Goal: Task Accomplishment & Management: Manage account settings

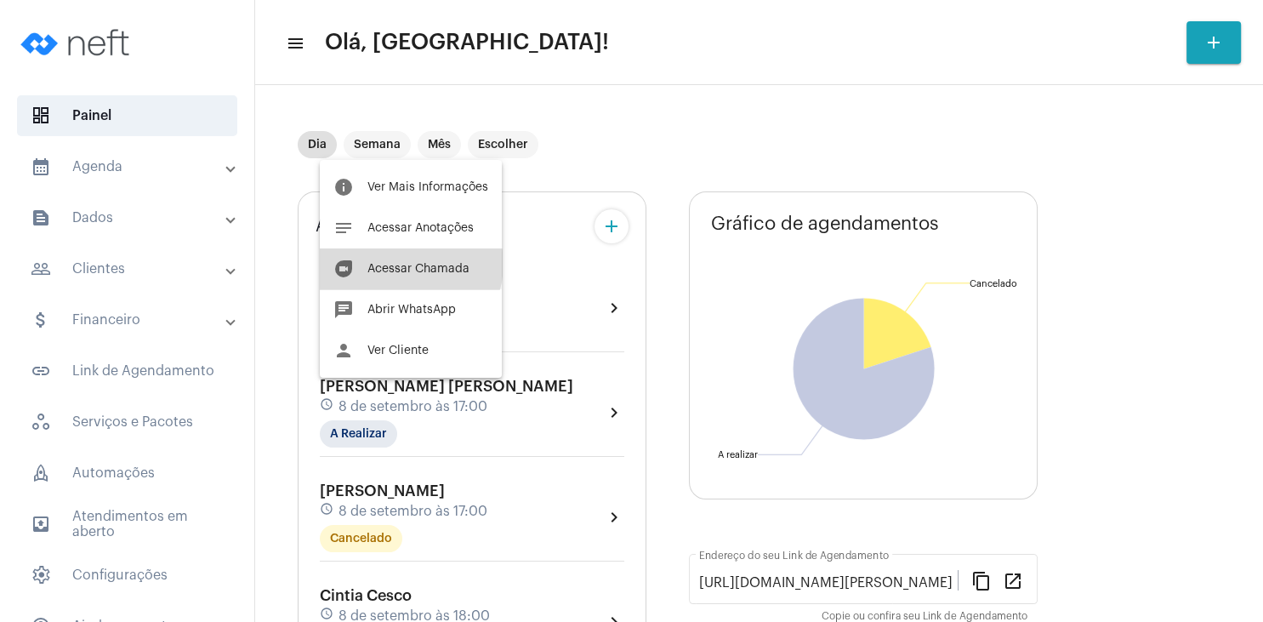
click at [403, 264] on span "Acessar Chamada" at bounding box center [418, 269] width 102 height 12
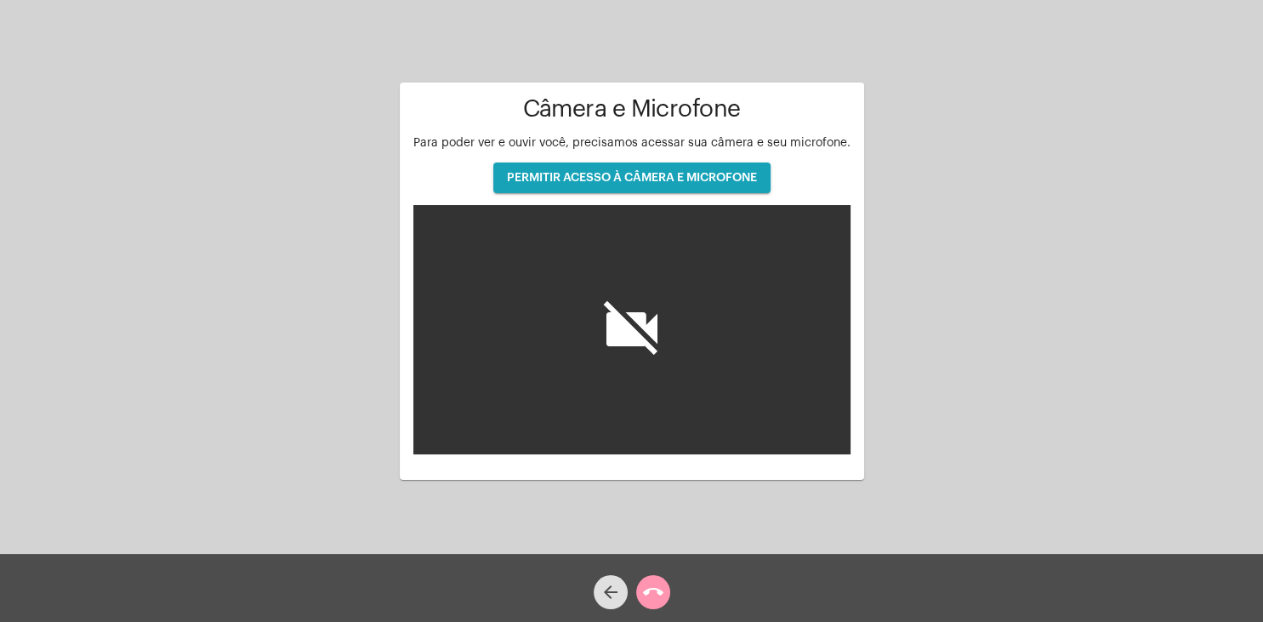
click at [629, 182] on button "PERMITIR ACESSO À CÂMERA E MICROFONE" at bounding box center [631, 177] width 277 height 31
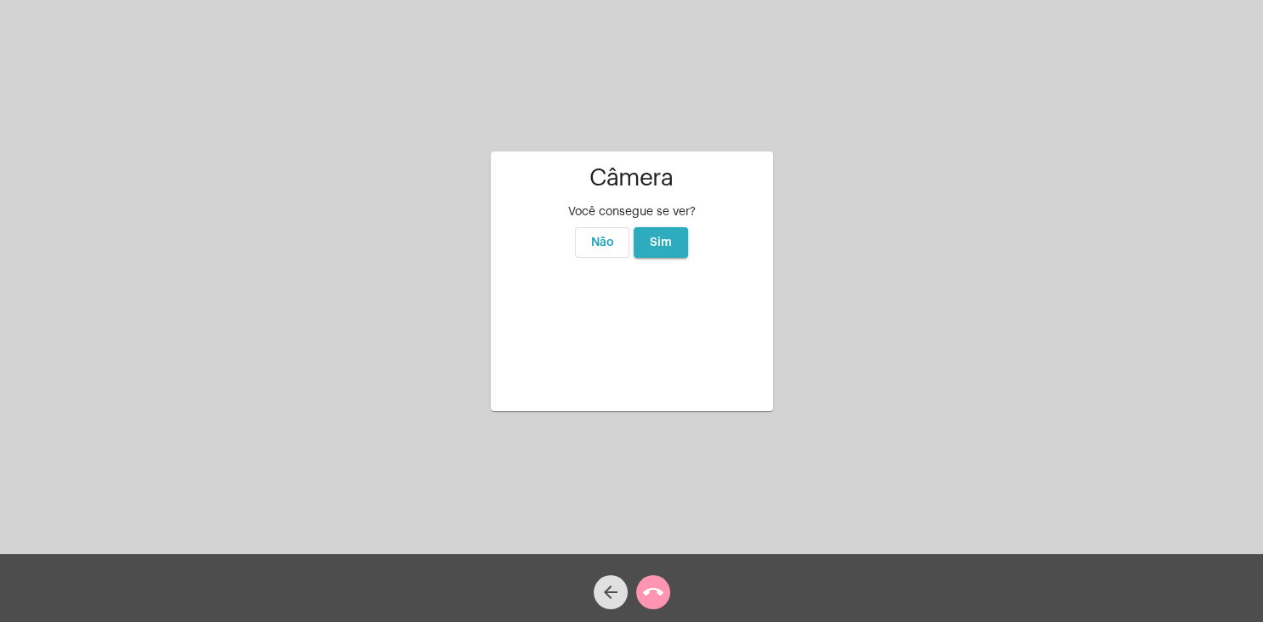
click at [649, 227] on button "Sim" at bounding box center [661, 242] width 54 height 31
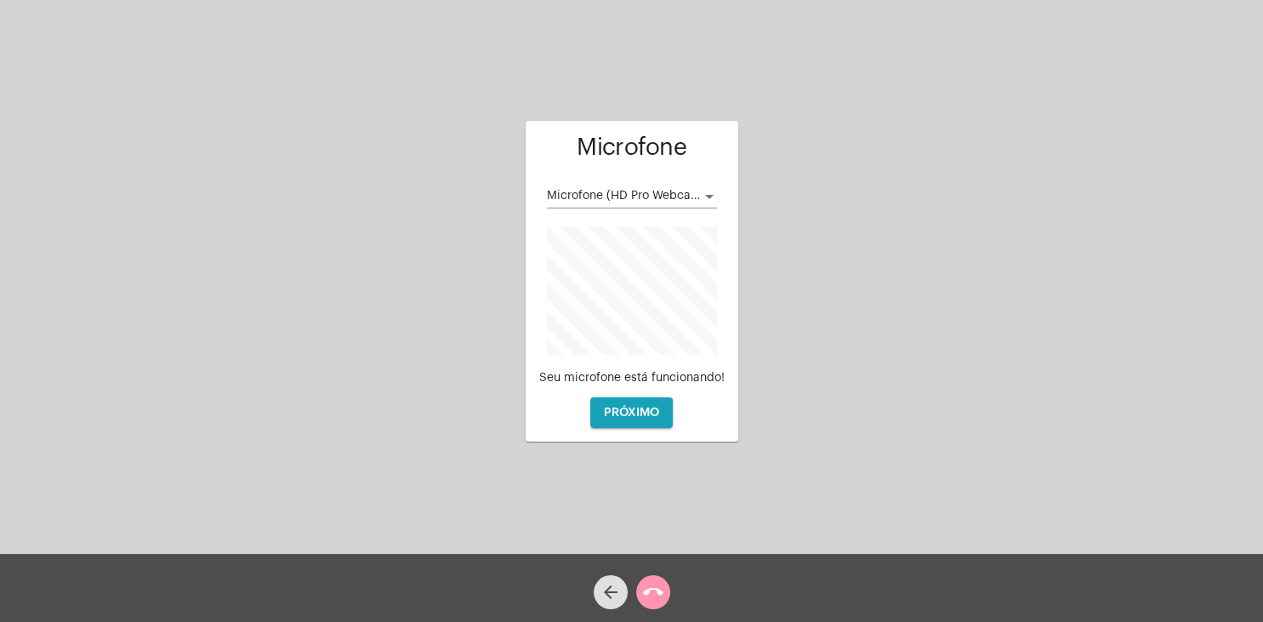
click at [706, 202] on div at bounding box center [709, 197] width 15 height 14
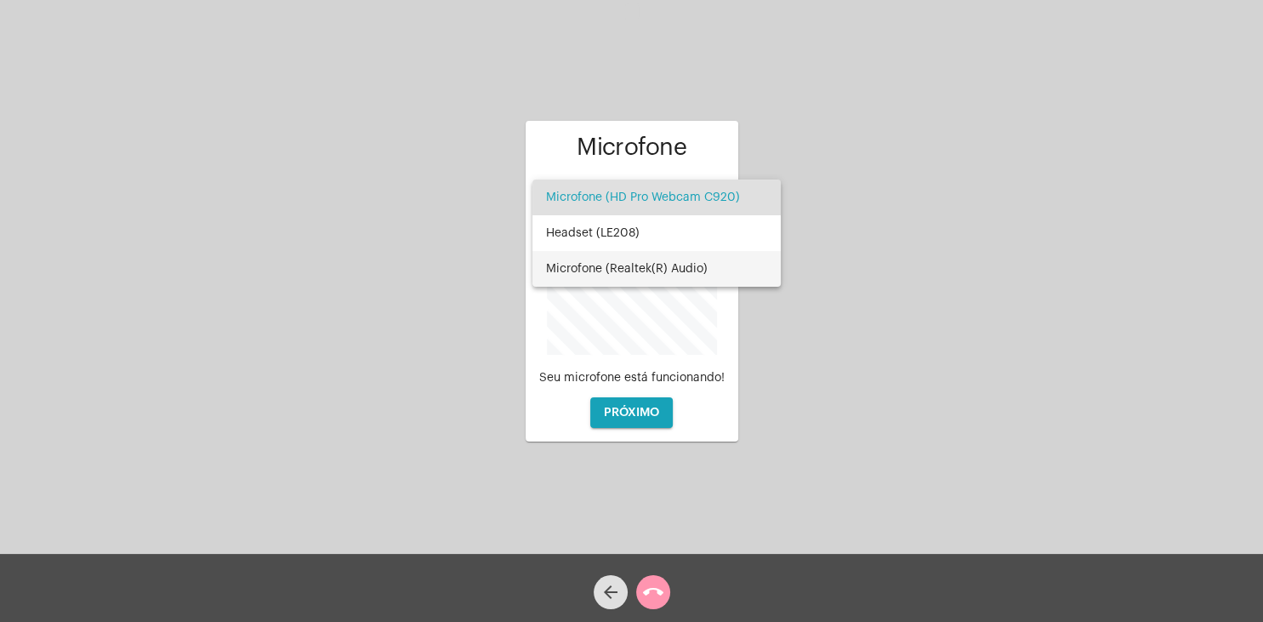
click at [670, 267] on span "Microfone (Realtek(R) Audio)" at bounding box center [656, 269] width 221 height 36
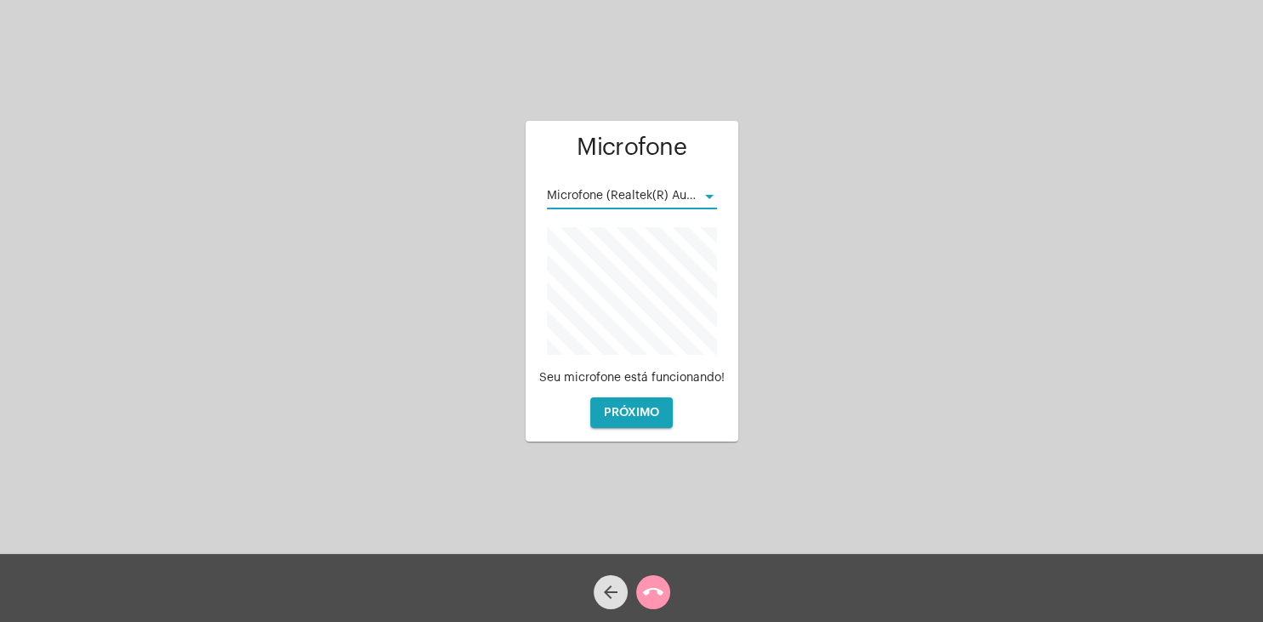
click at [639, 413] on span "PRÓXIMO" at bounding box center [631, 413] width 55 height 12
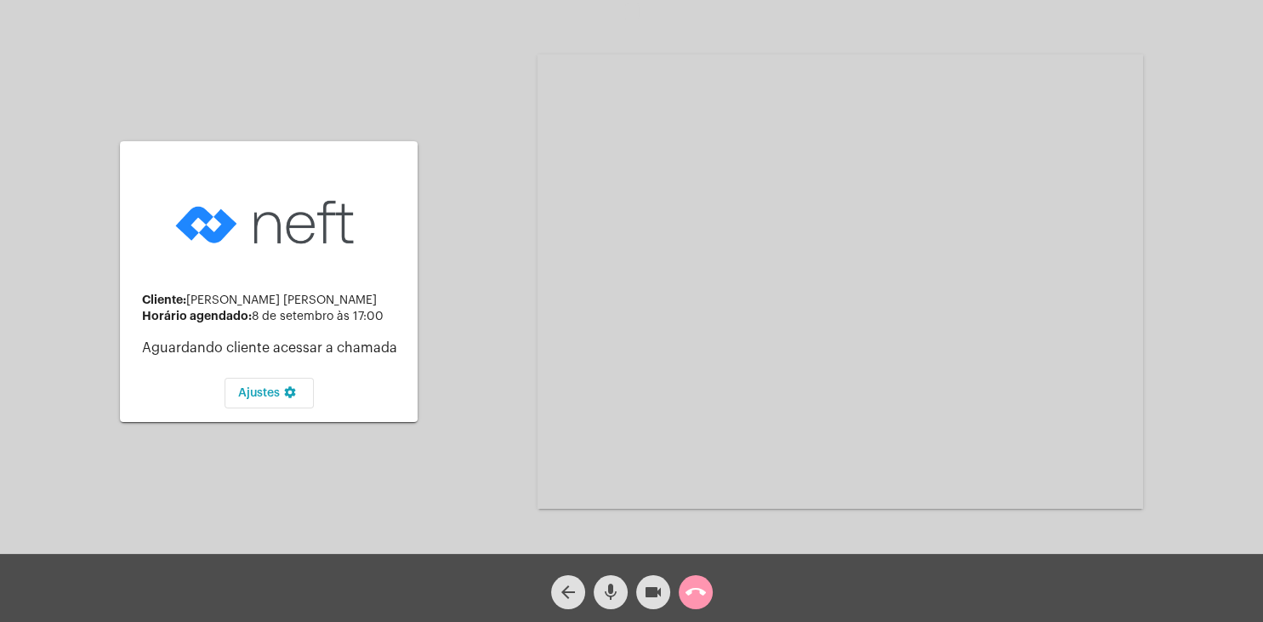
click at [1247, 268] on div "Cliente: [PERSON_NAME] [PERSON_NAME] Horário agendado: 8 de setembro às 17:00 A…" at bounding box center [632, 280] width 1260 height 554
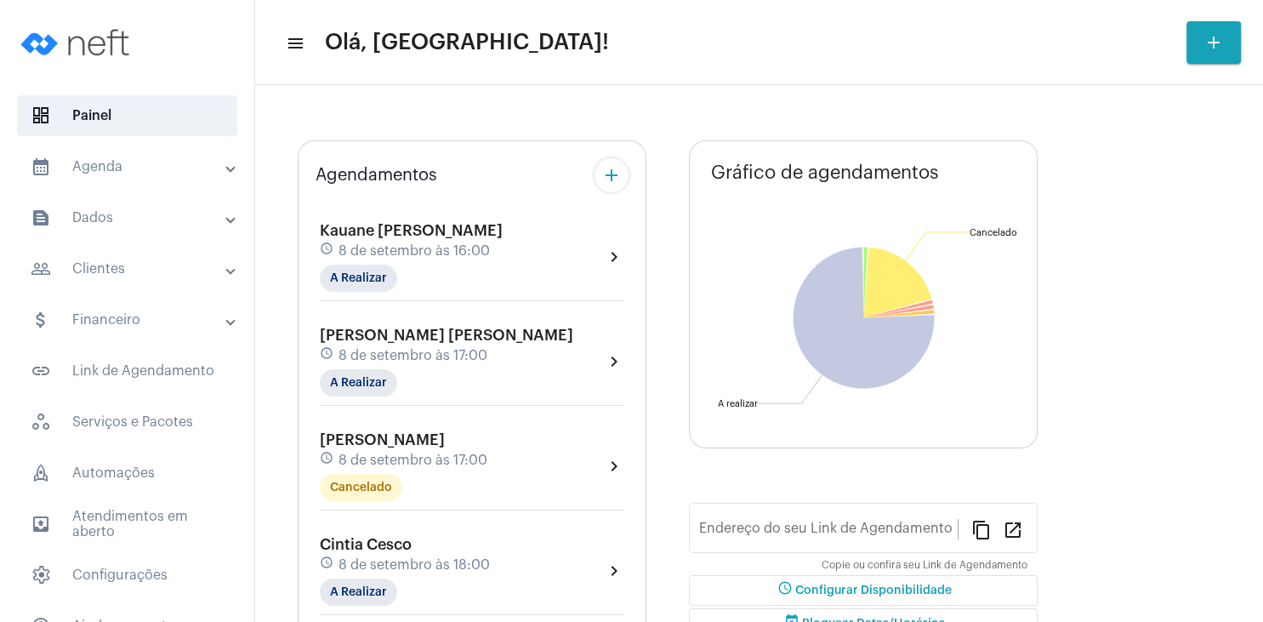
type input "[URL][DOMAIN_NAME][PERSON_NAME]"
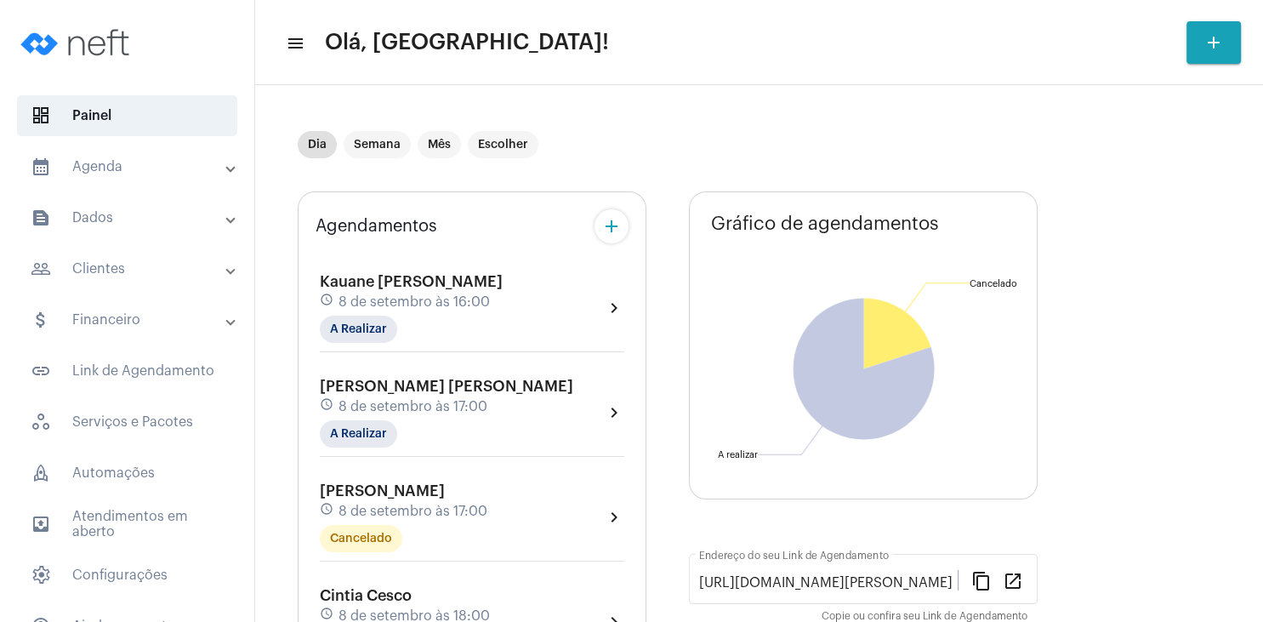
click at [417, 384] on span "[PERSON_NAME] [PERSON_NAME]" at bounding box center [446, 386] width 253 height 15
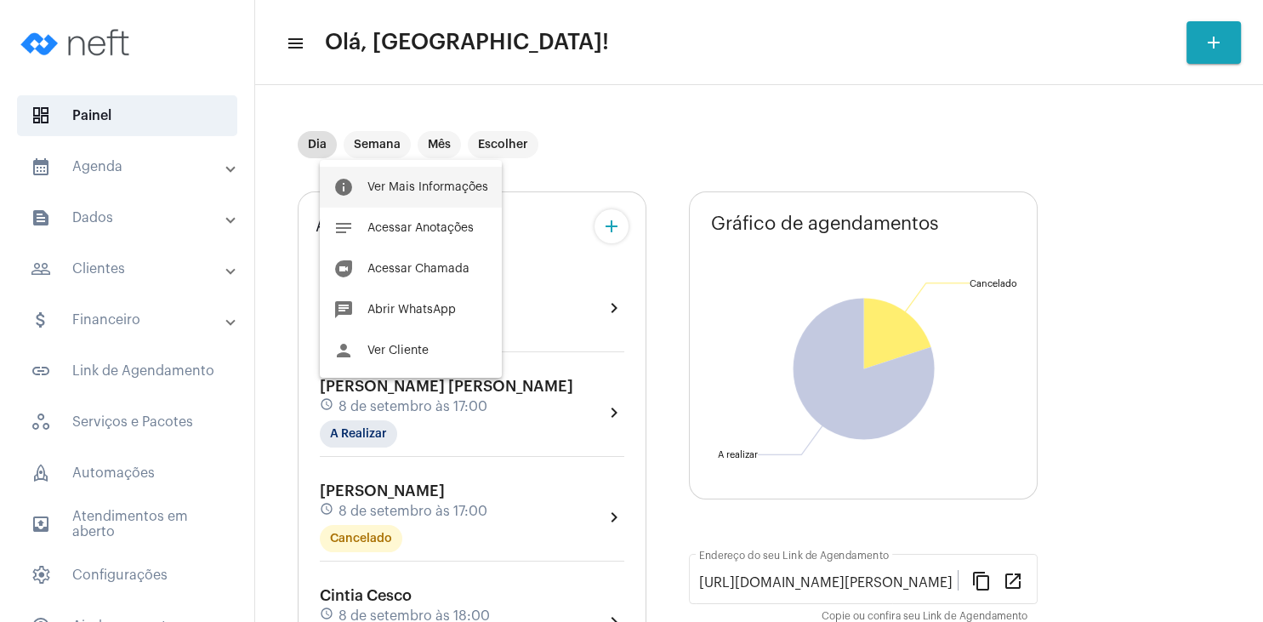
click at [444, 189] on span "Ver Mais Informações" at bounding box center [427, 187] width 121 height 12
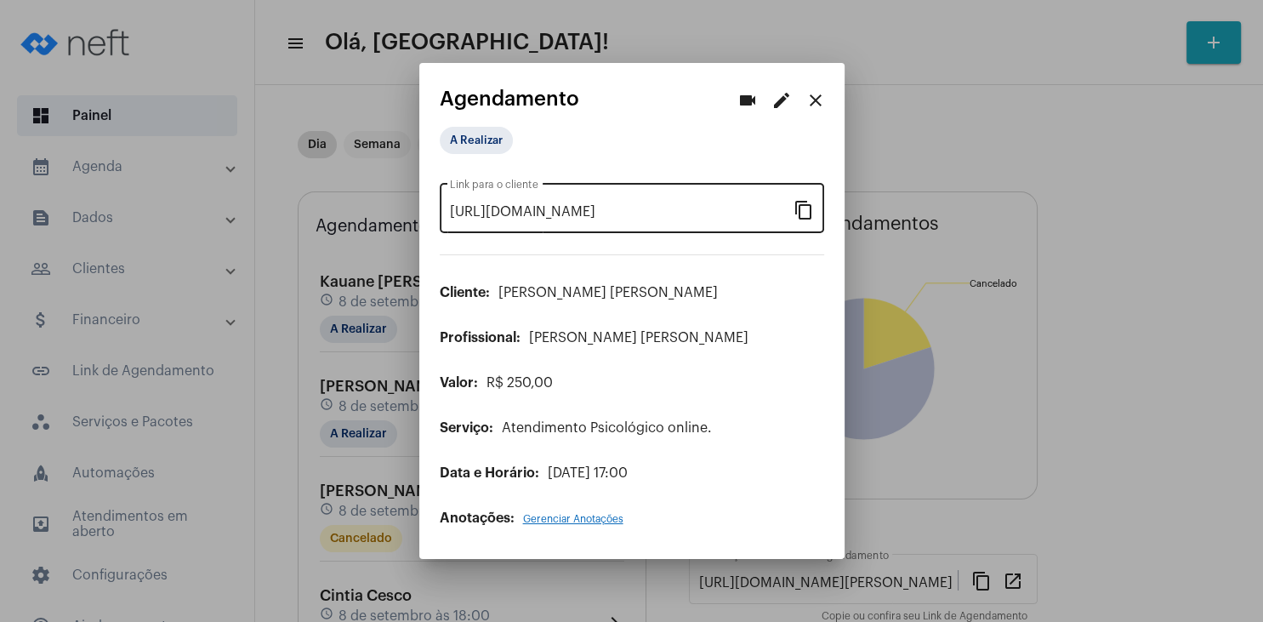
click at [812, 213] on mat-icon "content_copy" at bounding box center [804, 209] width 20 height 20
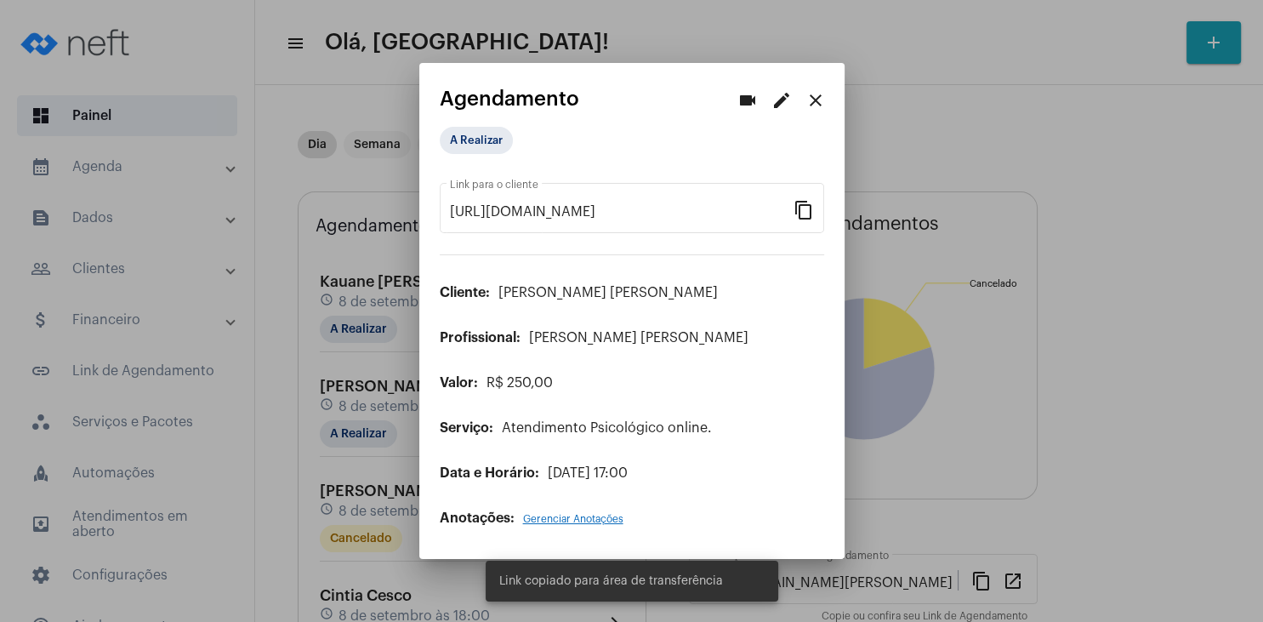
click at [349, 429] on div at bounding box center [631, 311] width 1263 height 622
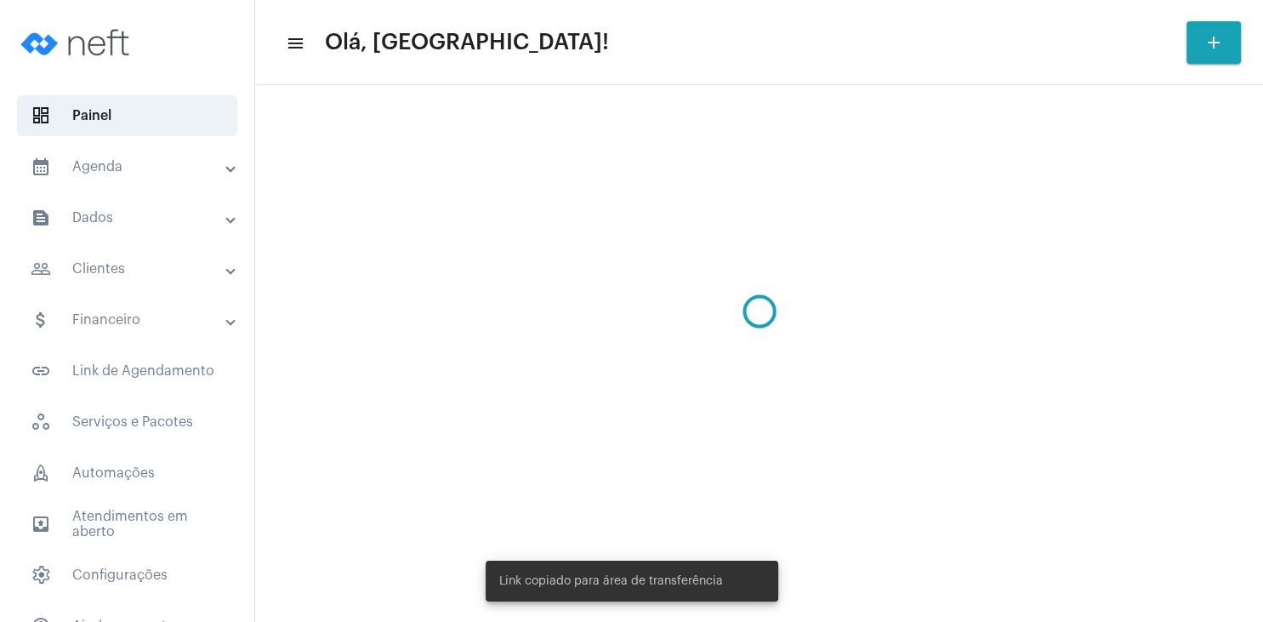
click at [352, 434] on mat-sidenav-content "menu Olá, [GEOGRAPHIC_DATA]! add" at bounding box center [759, 311] width 1008 height 622
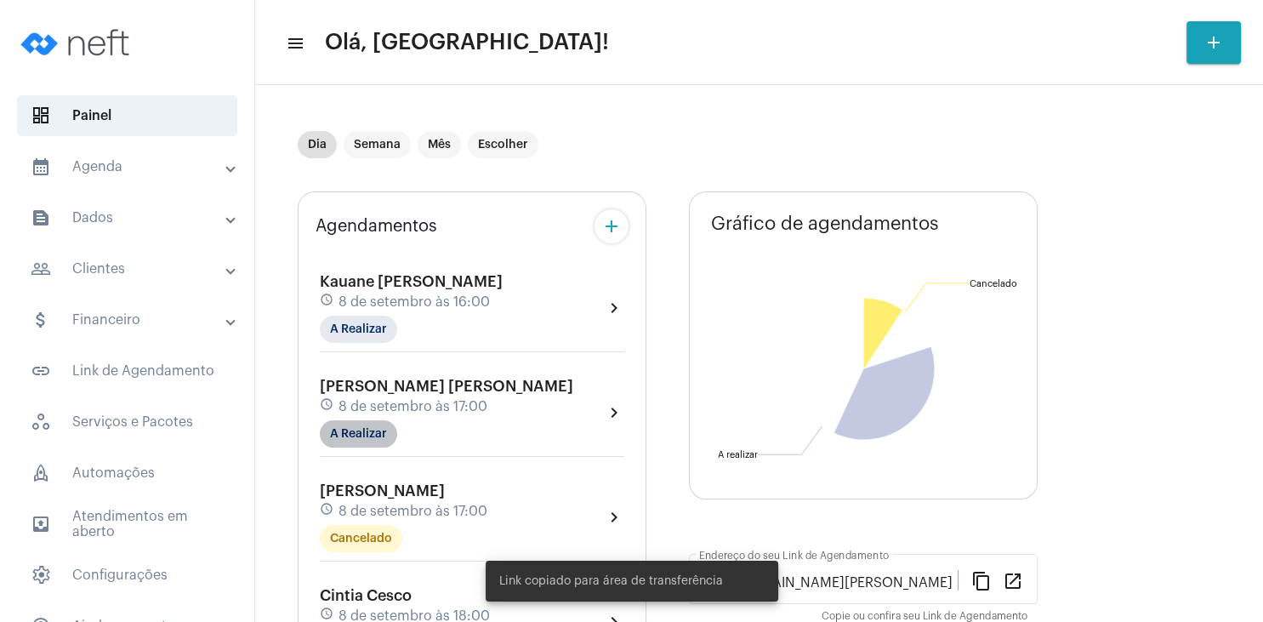
click at [376, 431] on mat-chip "A Realizar" at bounding box center [358, 433] width 77 height 27
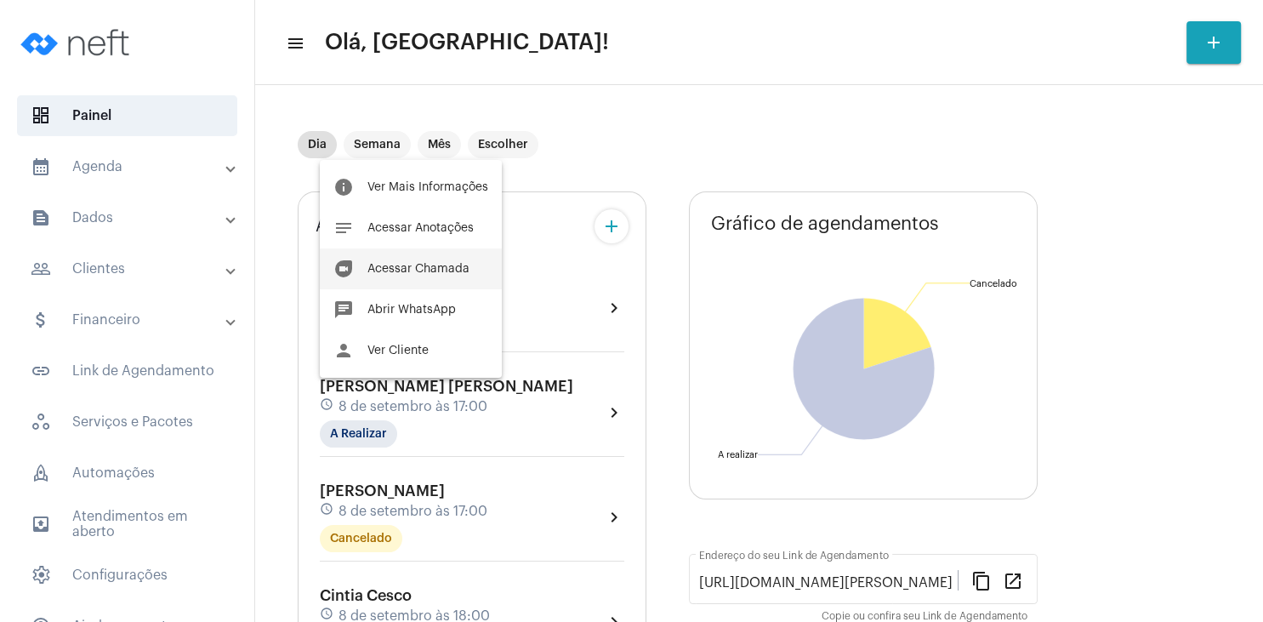
click at [425, 267] on span "Acessar Chamada" at bounding box center [418, 269] width 102 height 12
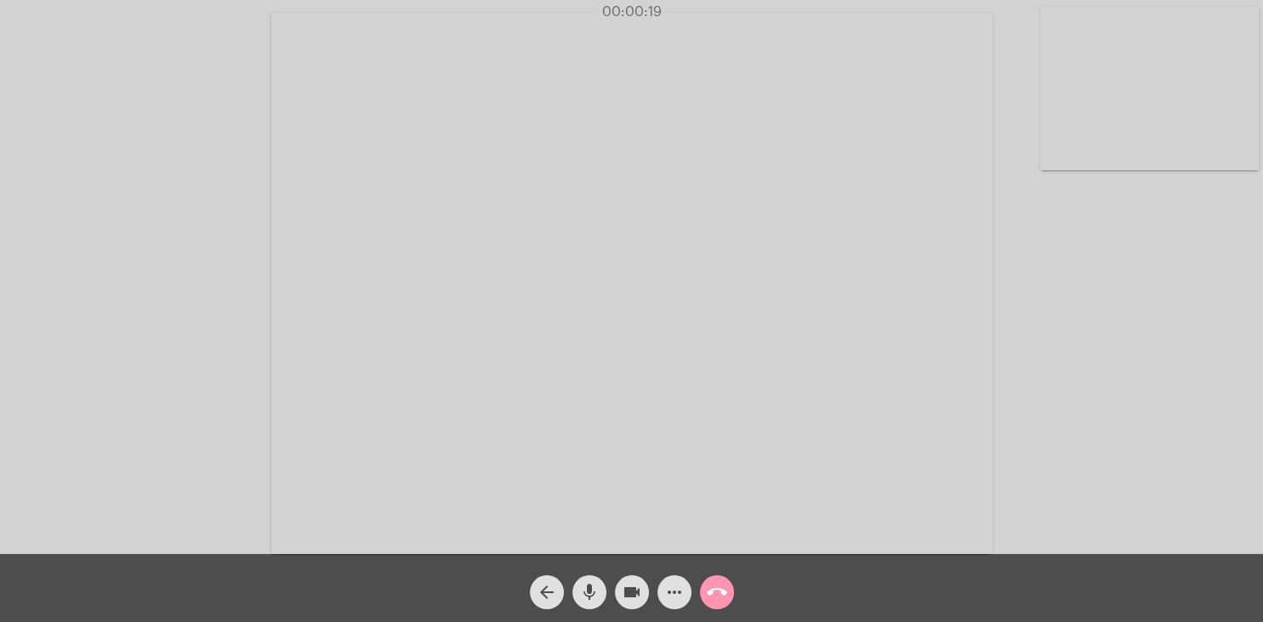
click at [1068, 247] on div "Acessando Câmera e Microfone..." at bounding box center [632, 281] width 1260 height 554
click at [719, 594] on mat-icon "call_end" at bounding box center [717, 592] width 20 height 20
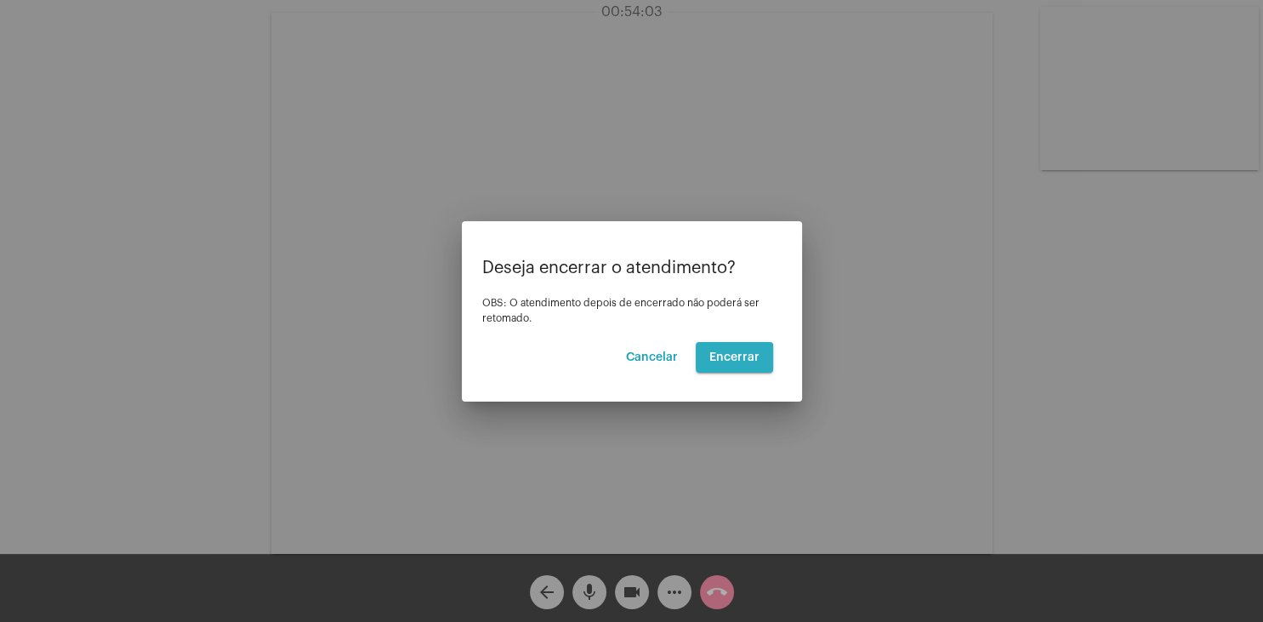
click at [730, 362] on span "Encerrar" at bounding box center [734, 357] width 50 height 12
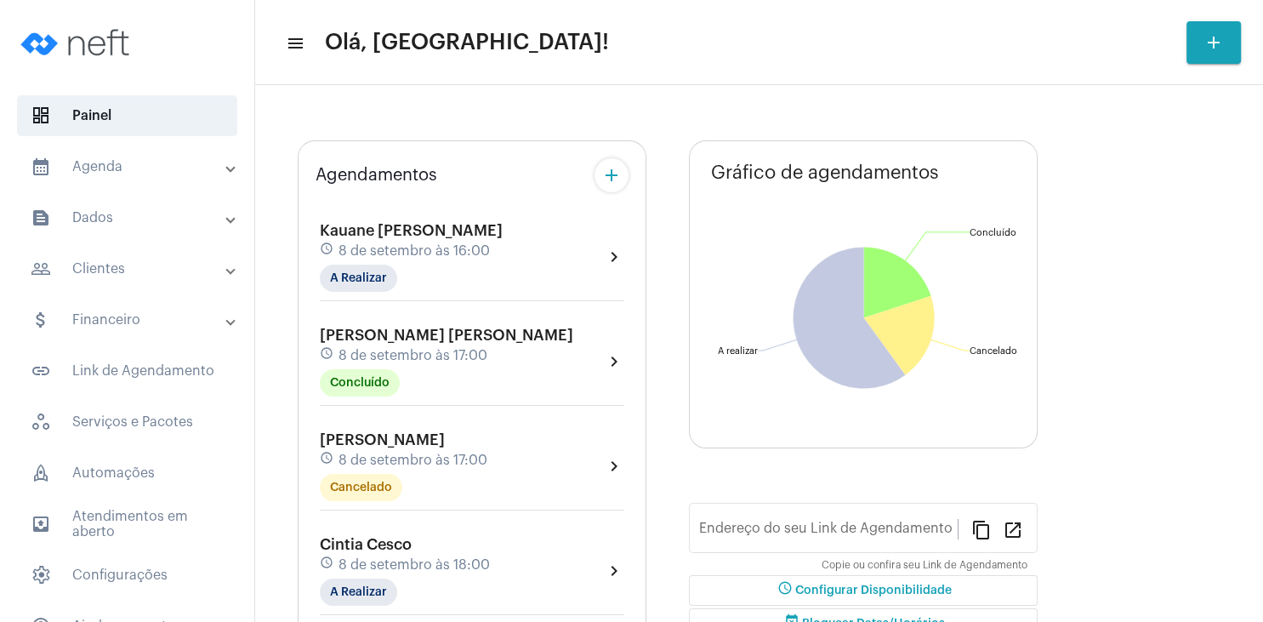
type input "[URL][DOMAIN_NAME][PERSON_NAME]"
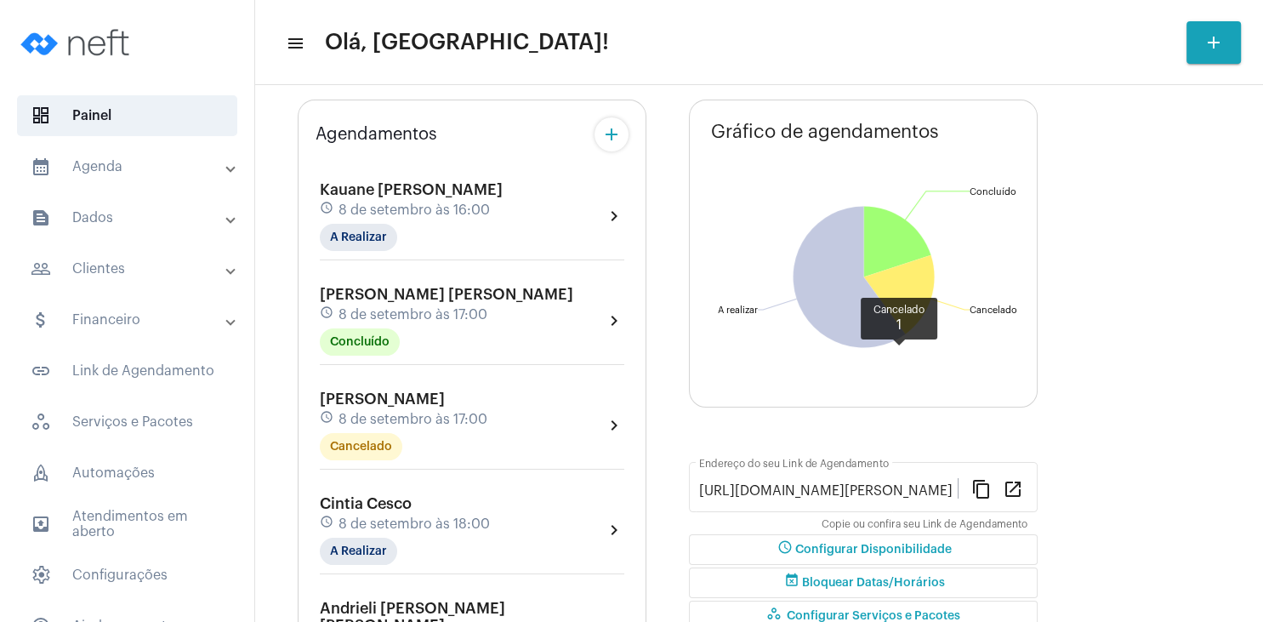
scroll to position [245, 0]
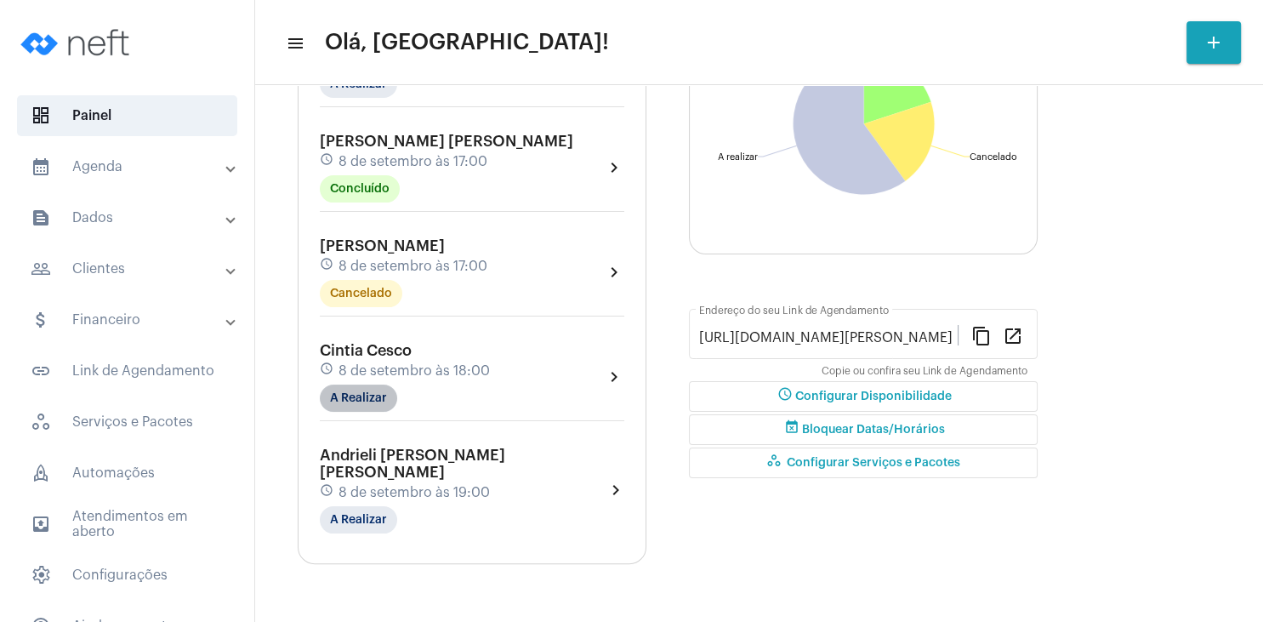
click at [366, 397] on mat-chip "A Realizar" at bounding box center [358, 398] width 77 height 27
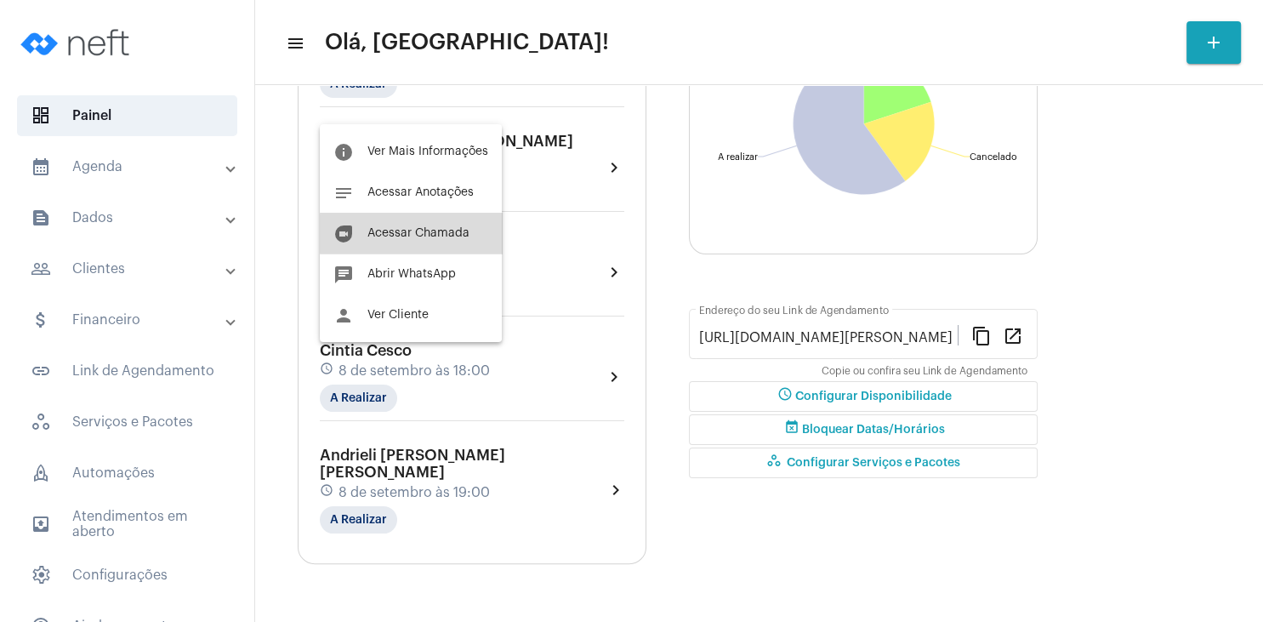
click at [438, 234] on span "Acessar Chamada" at bounding box center [418, 233] width 102 height 12
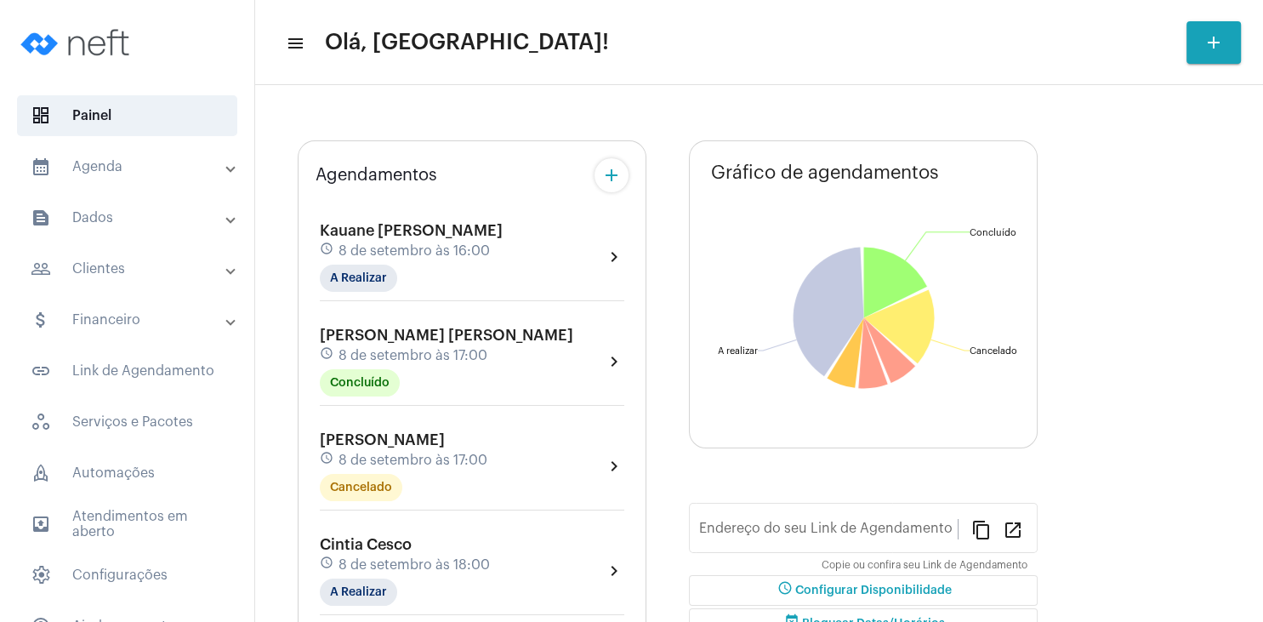
type input "[URL][DOMAIN_NAME][PERSON_NAME]"
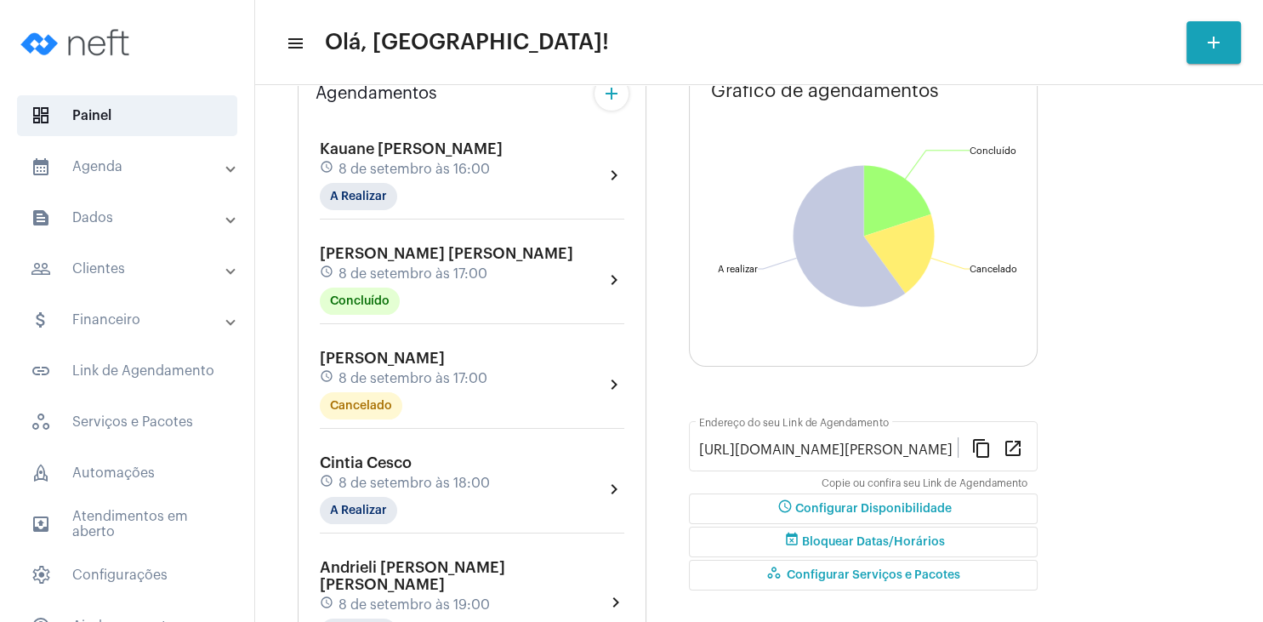
scroll to position [163, 0]
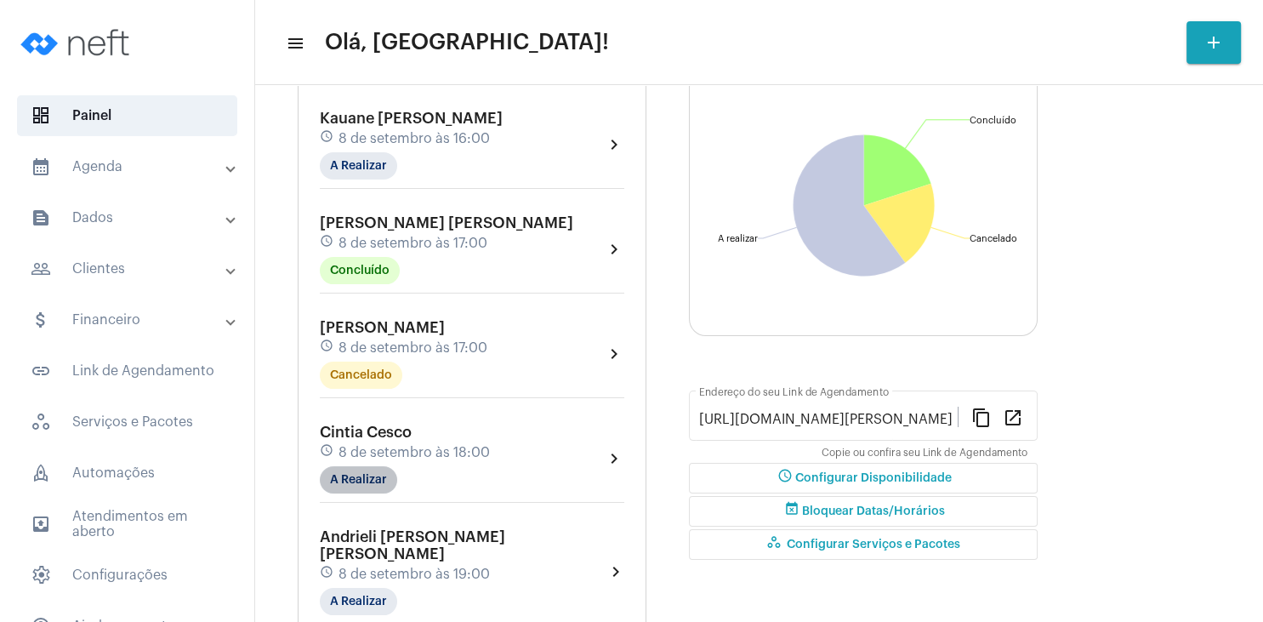
click at [373, 487] on mat-chip "A Realizar" at bounding box center [358, 479] width 77 height 27
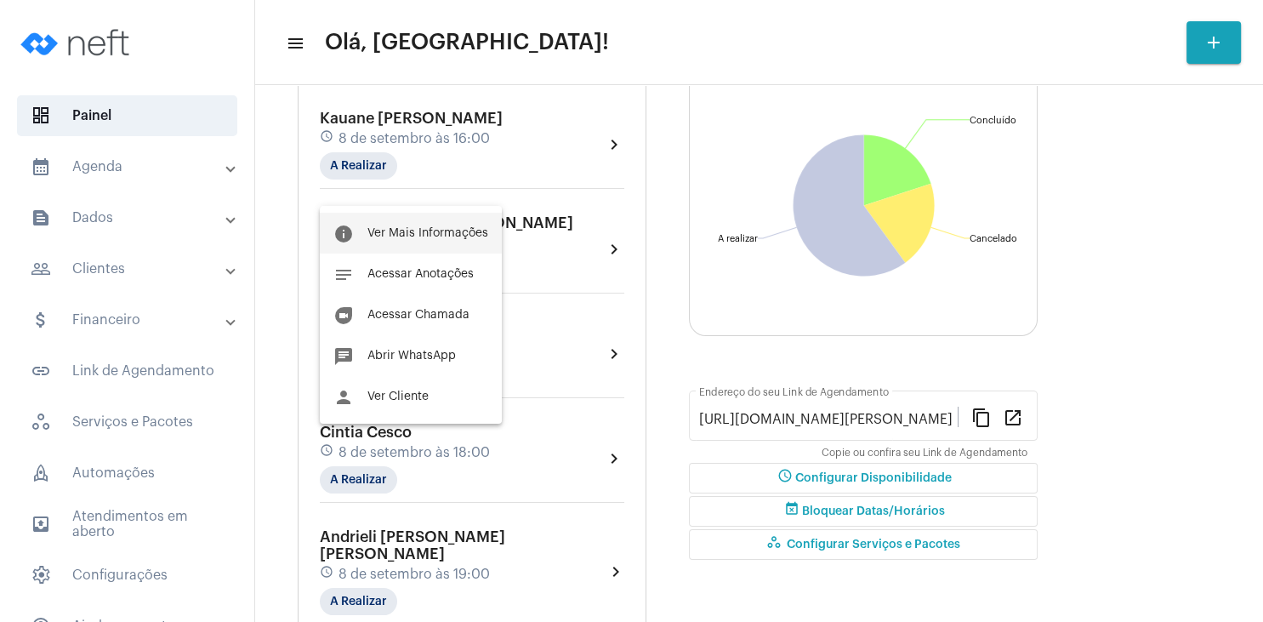
click at [462, 236] on span "Ver Mais Informações" at bounding box center [427, 233] width 121 height 12
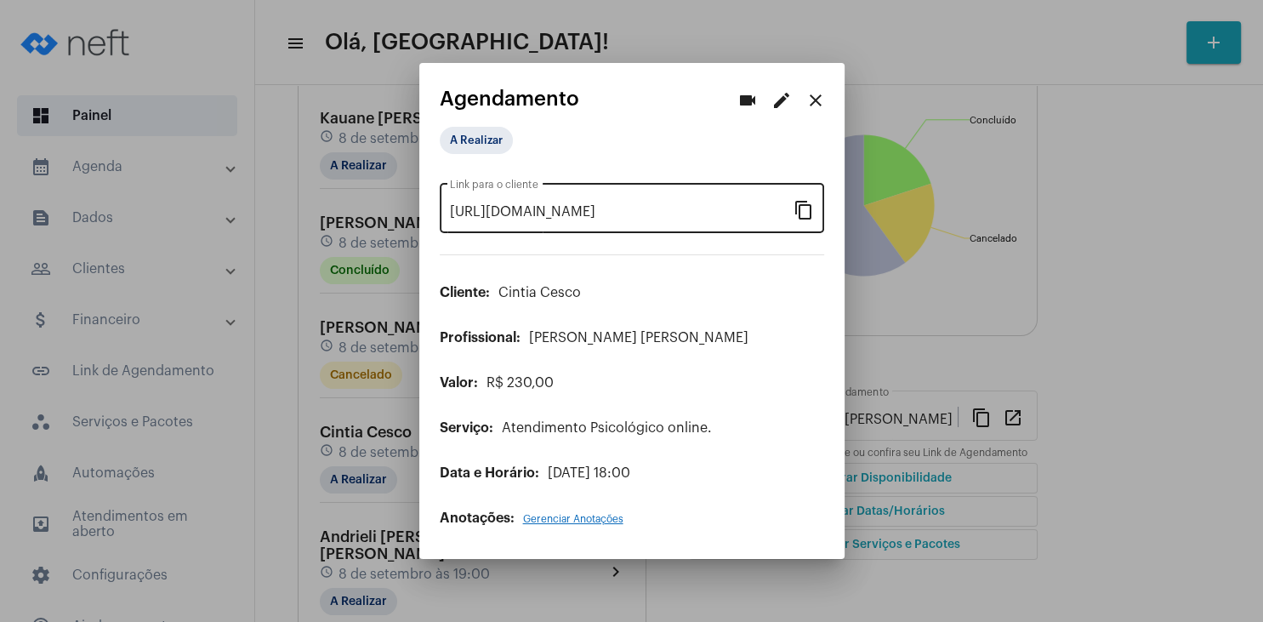
click at [798, 214] on mat-icon "content_copy" at bounding box center [804, 209] width 20 height 20
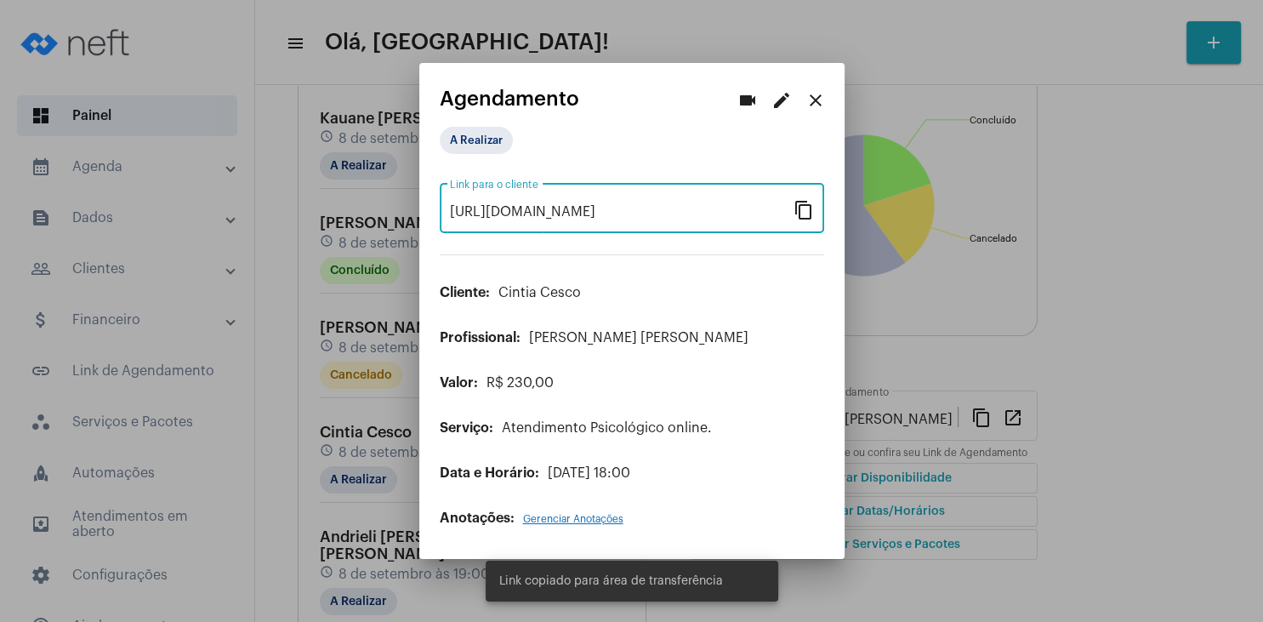
click at [821, 105] on mat-icon "close" at bounding box center [816, 100] width 20 height 20
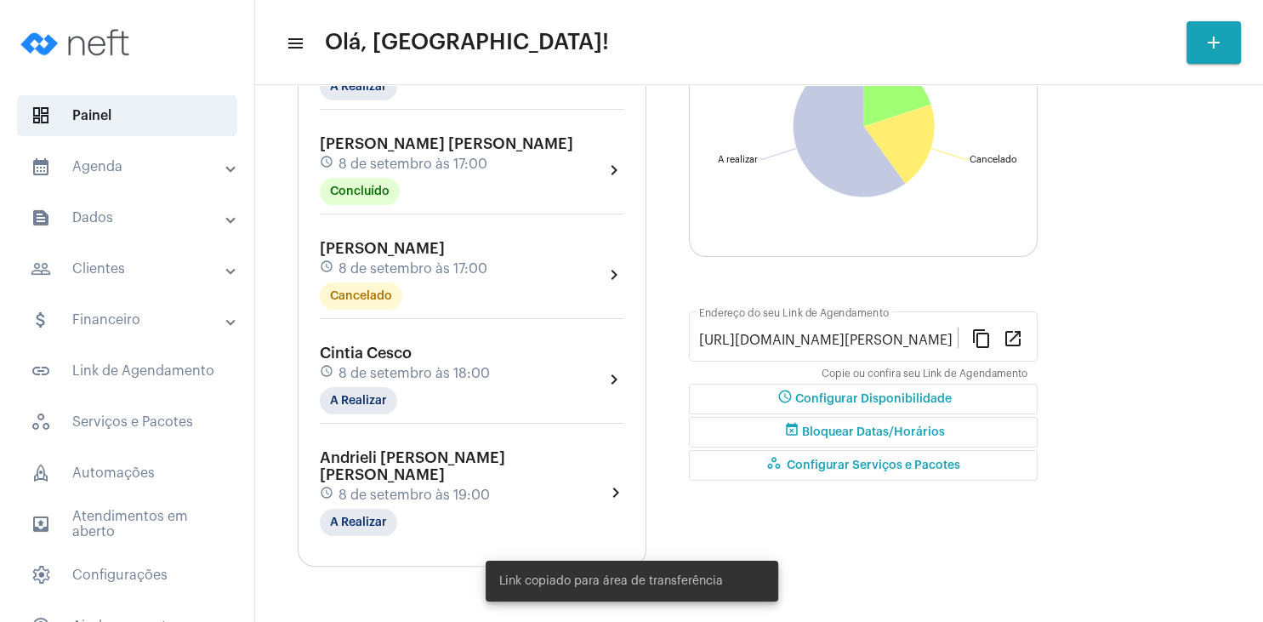
scroll to position [245, 0]
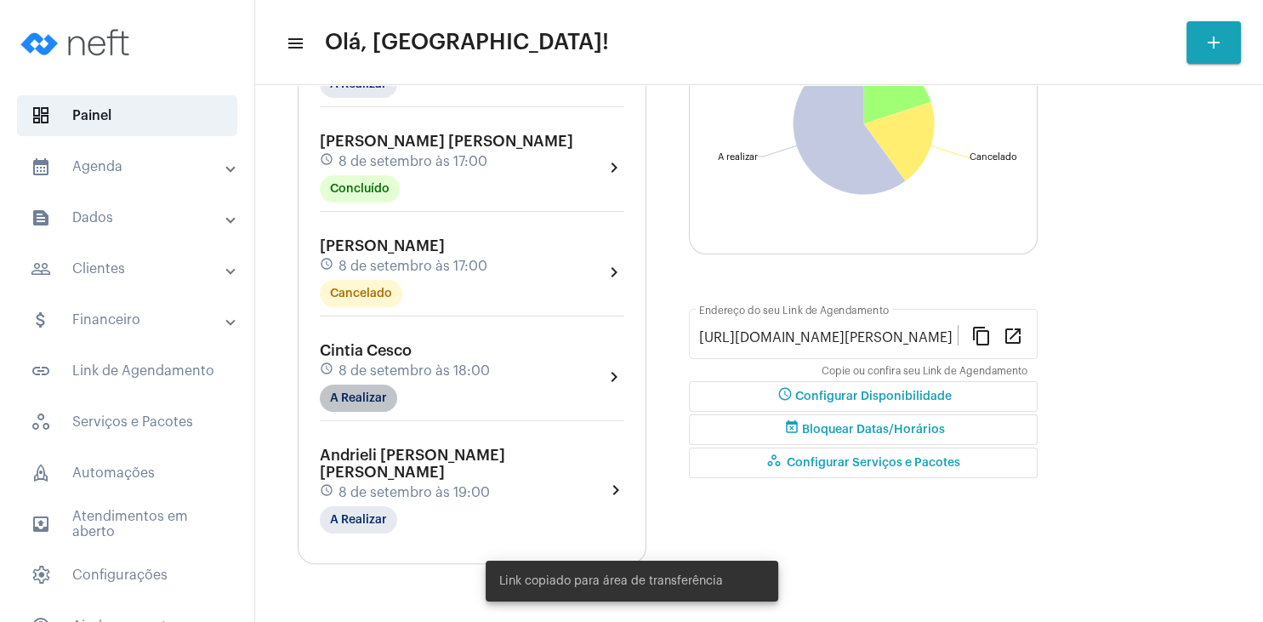
click at [358, 389] on mat-chip "A Realizar" at bounding box center [358, 398] width 77 height 27
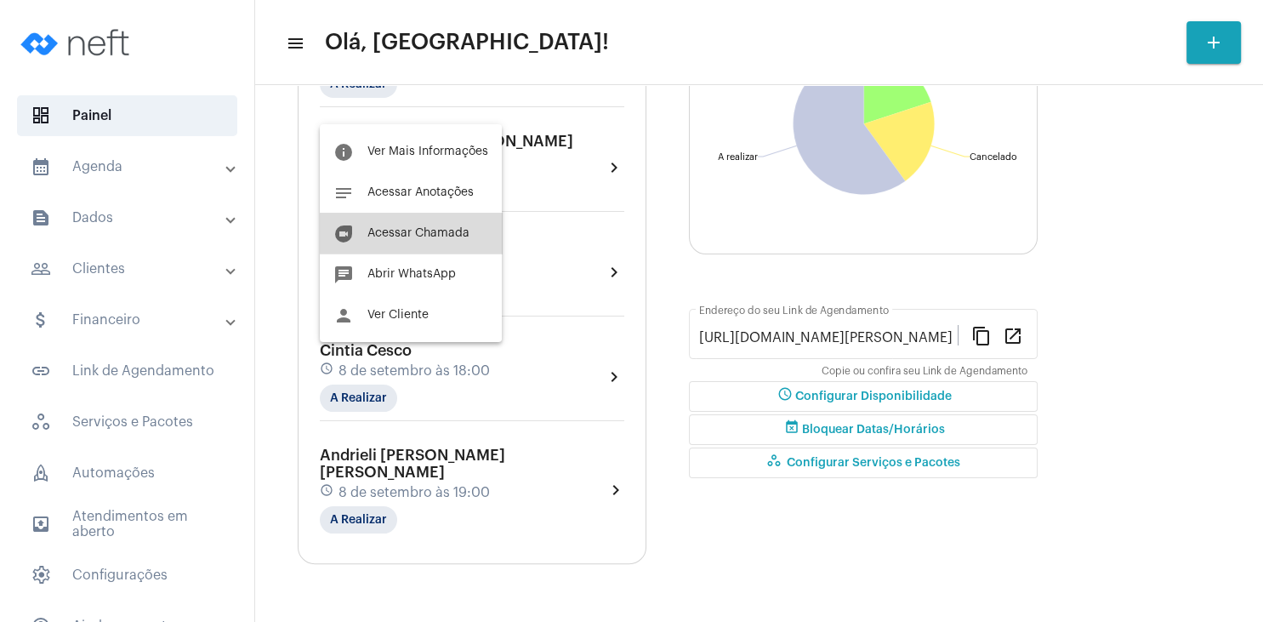
click at [430, 239] on span "Acessar Chamada" at bounding box center [418, 233] width 102 height 12
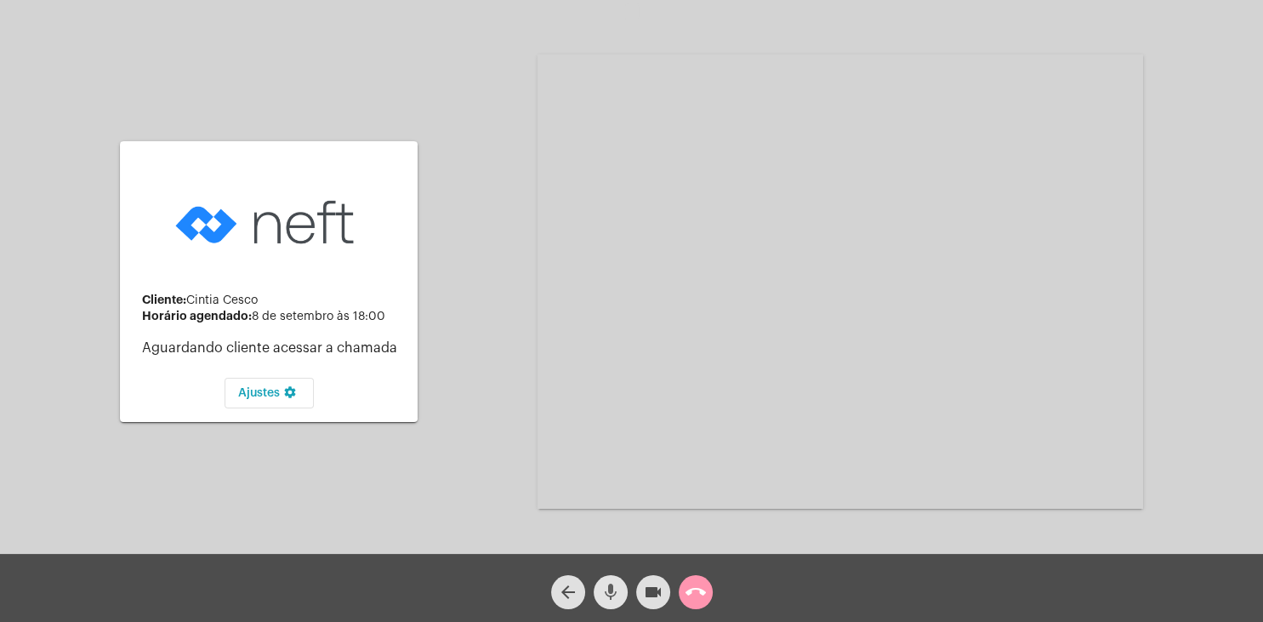
click at [611, 595] on mat-icon "mic" at bounding box center [611, 592] width 20 height 20
click at [651, 584] on mat-icon "videocam" at bounding box center [653, 592] width 20 height 20
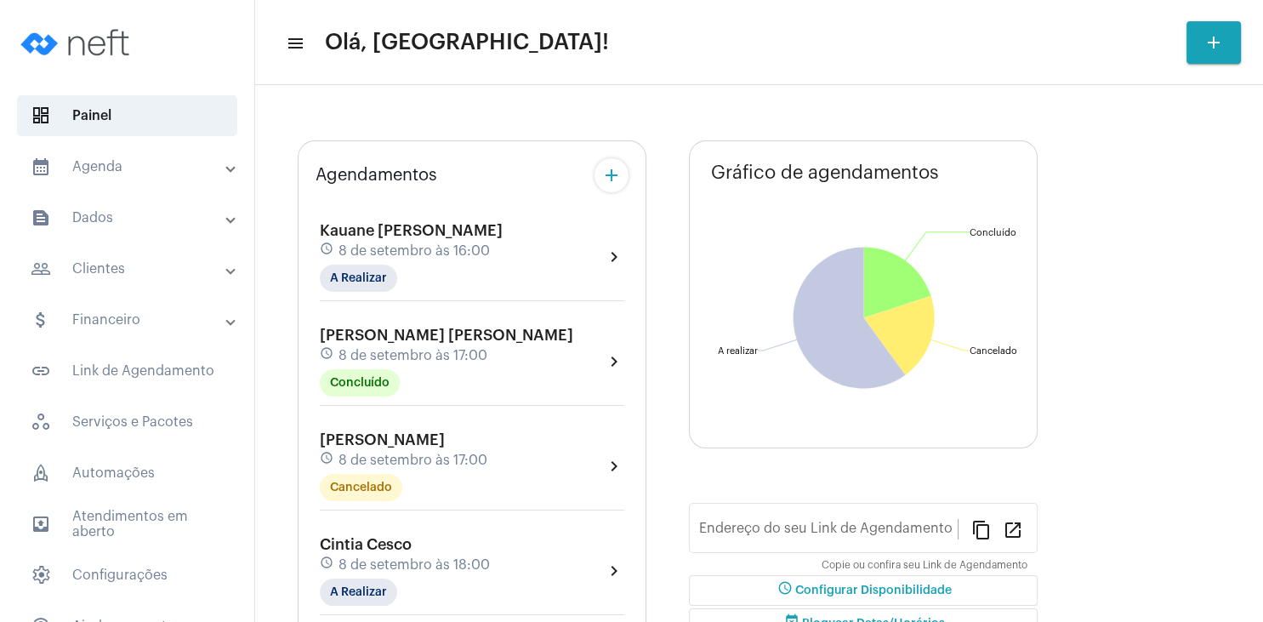
type input "[URL][DOMAIN_NAME][PERSON_NAME]"
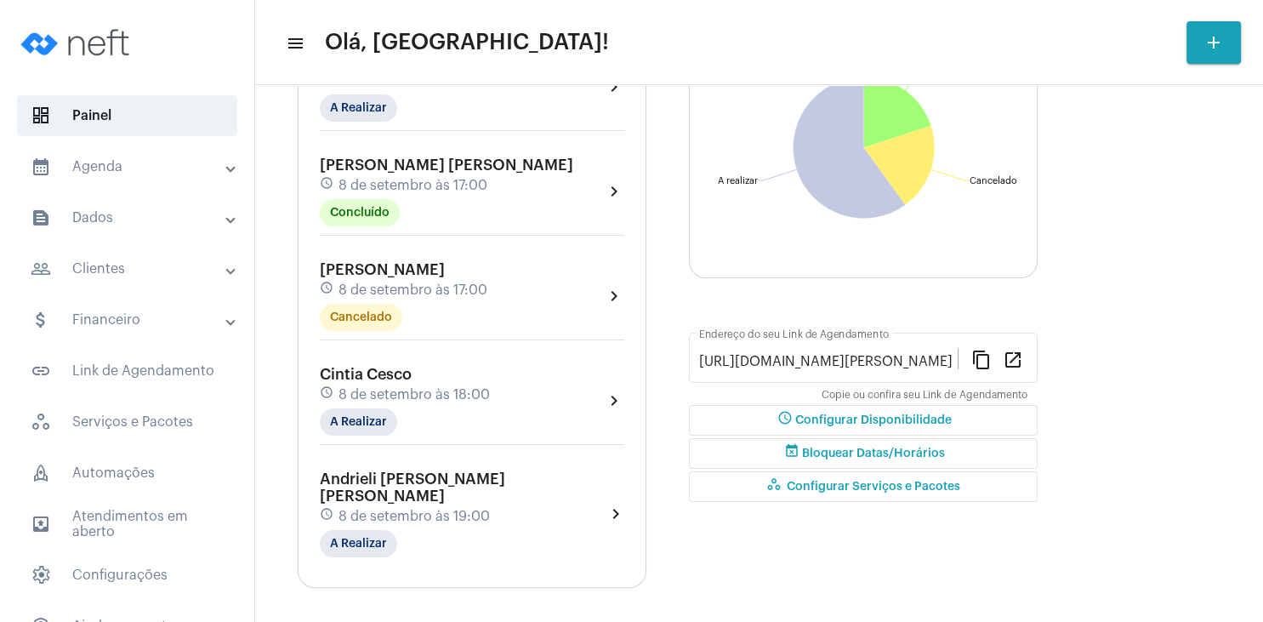
scroll to position [245, 0]
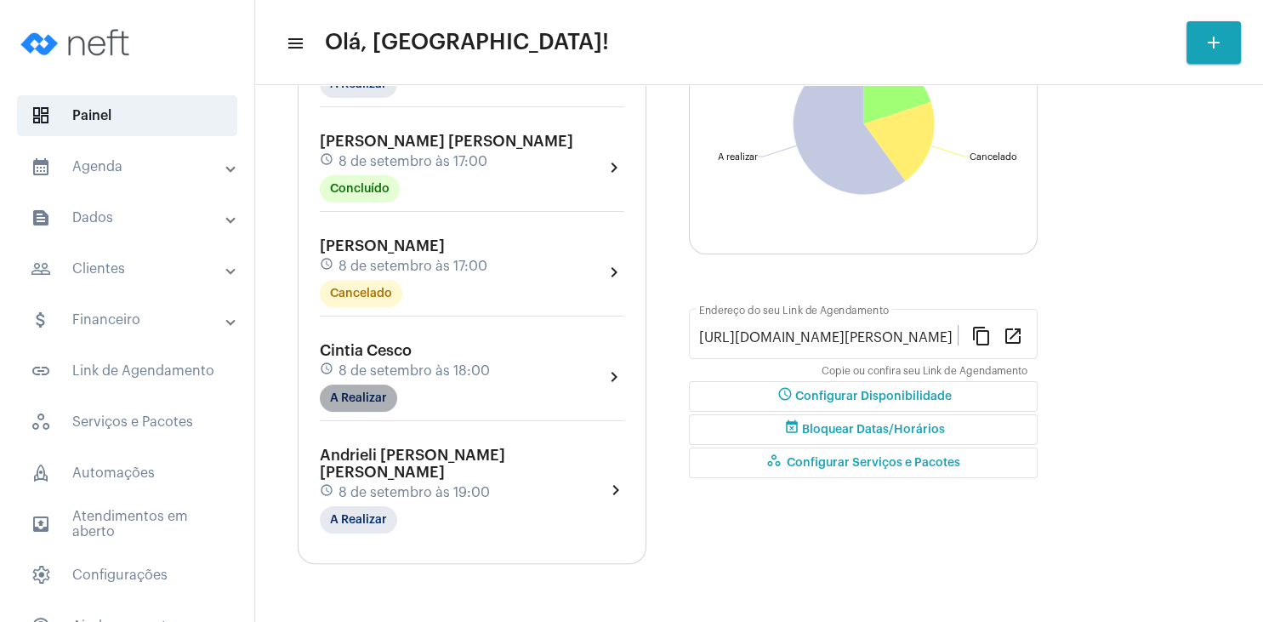
click at [378, 402] on mat-chip "A Realizar" at bounding box center [358, 398] width 77 height 27
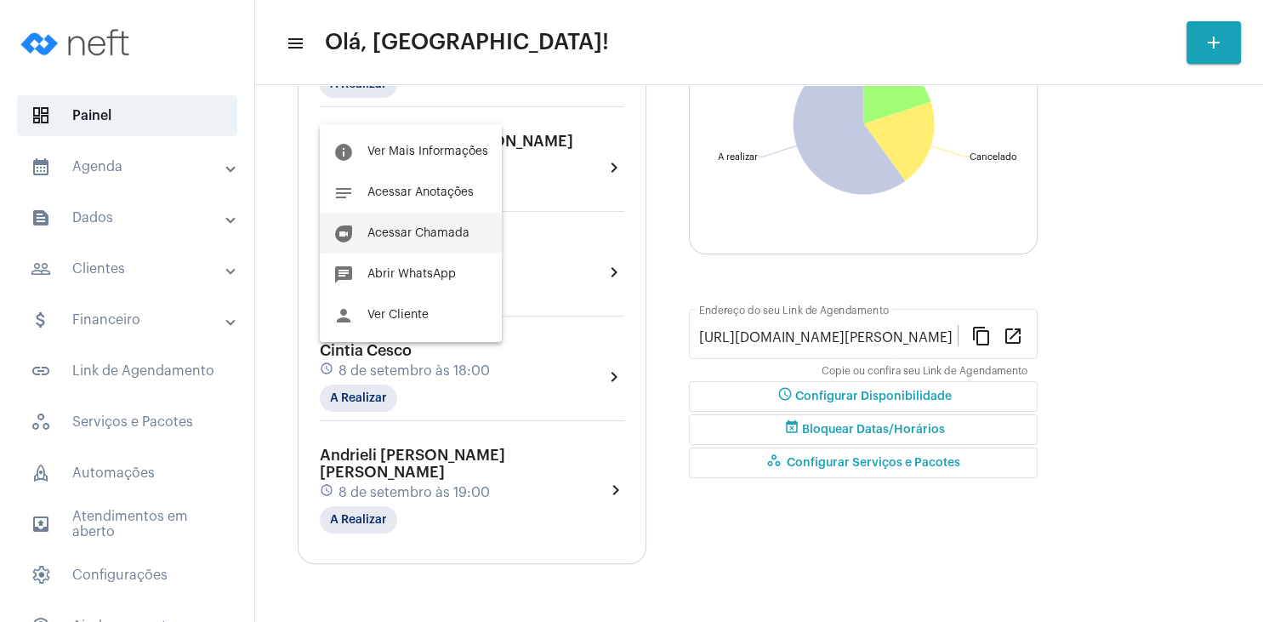
click at [424, 233] on span "Acessar Chamada" at bounding box center [418, 233] width 102 height 12
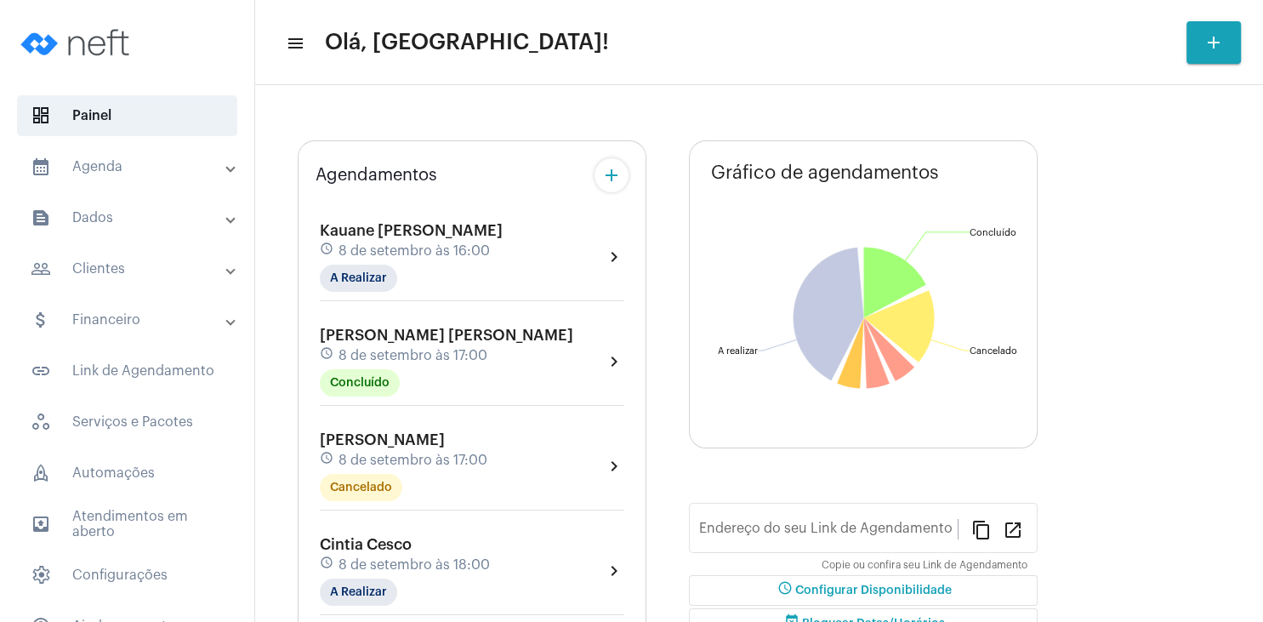
type input "[URL][DOMAIN_NAME][PERSON_NAME]"
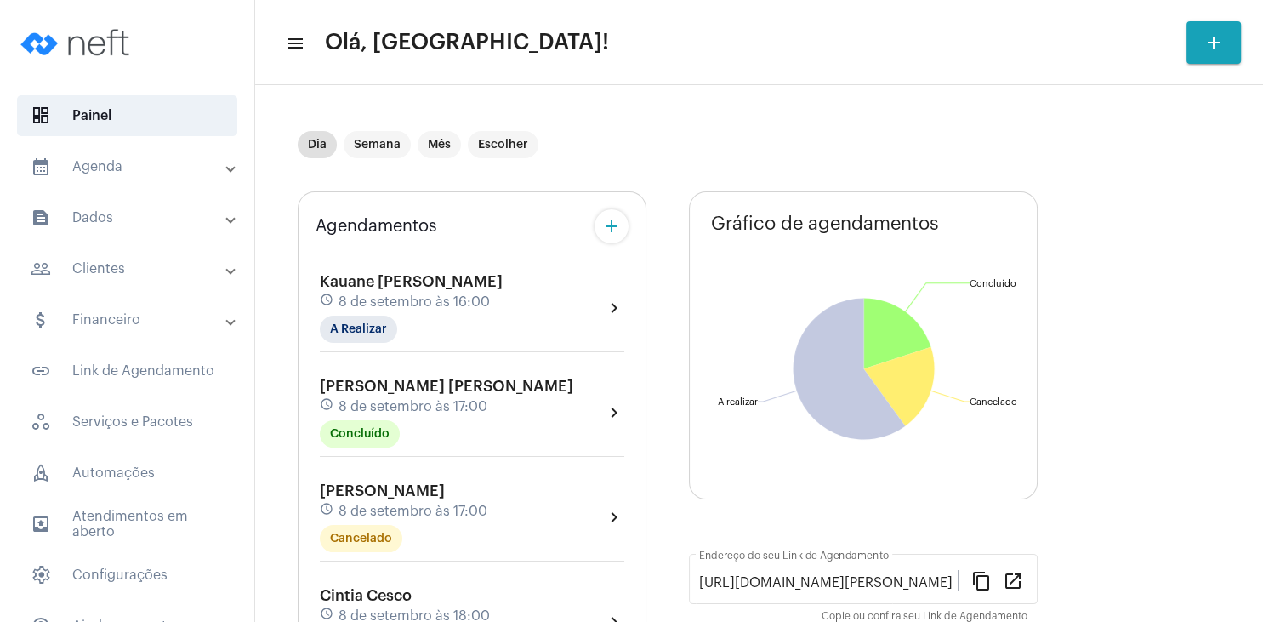
click at [396, 332] on div "Kauane [PERSON_NAME] schedule 8 de setembro às 16:00 A Realizar" at bounding box center [411, 308] width 183 height 70
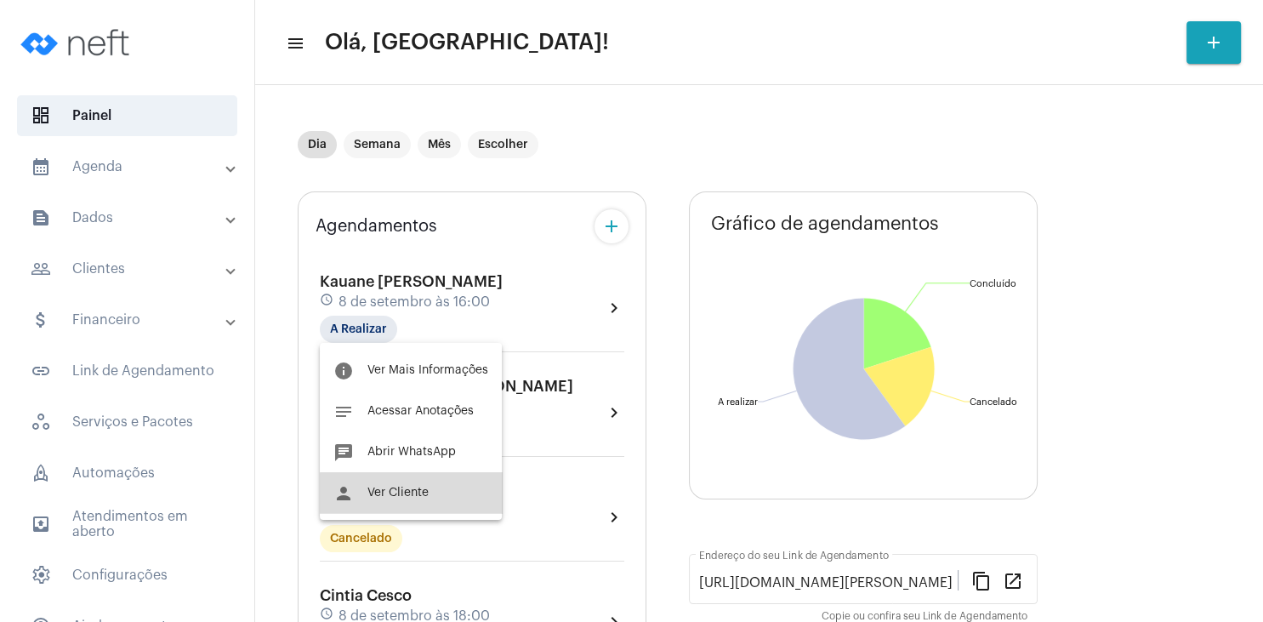
click at [430, 500] on button "person Ver Cliente" at bounding box center [411, 492] width 182 height 41
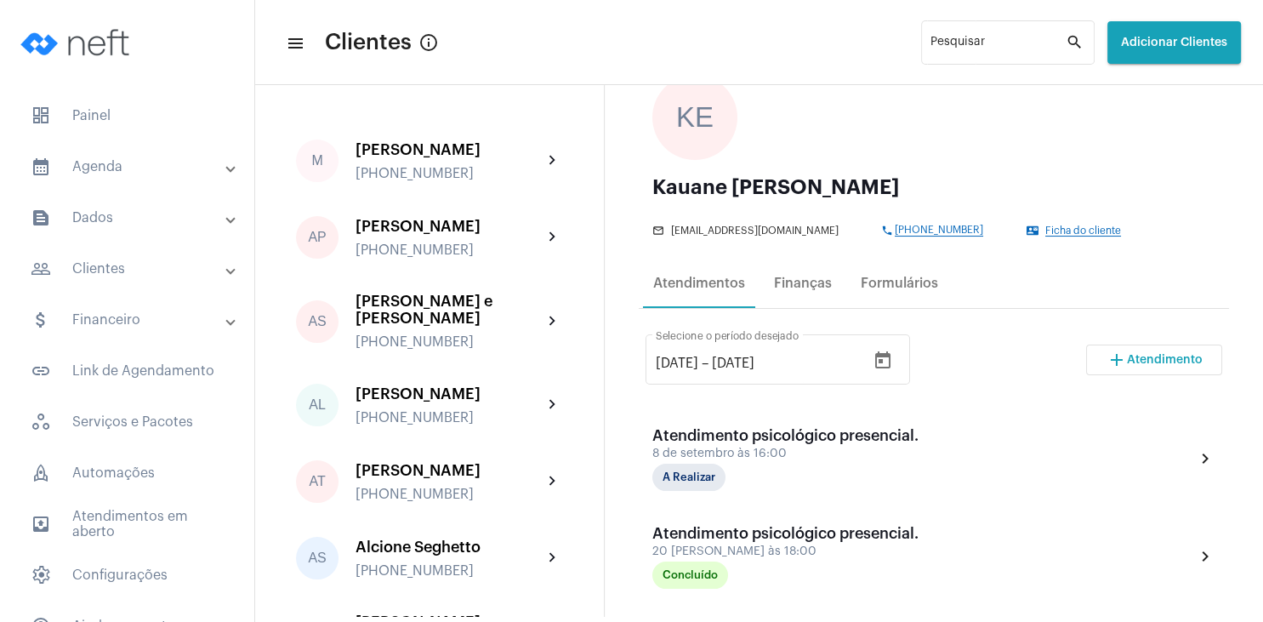
scroll to position [163, 0]
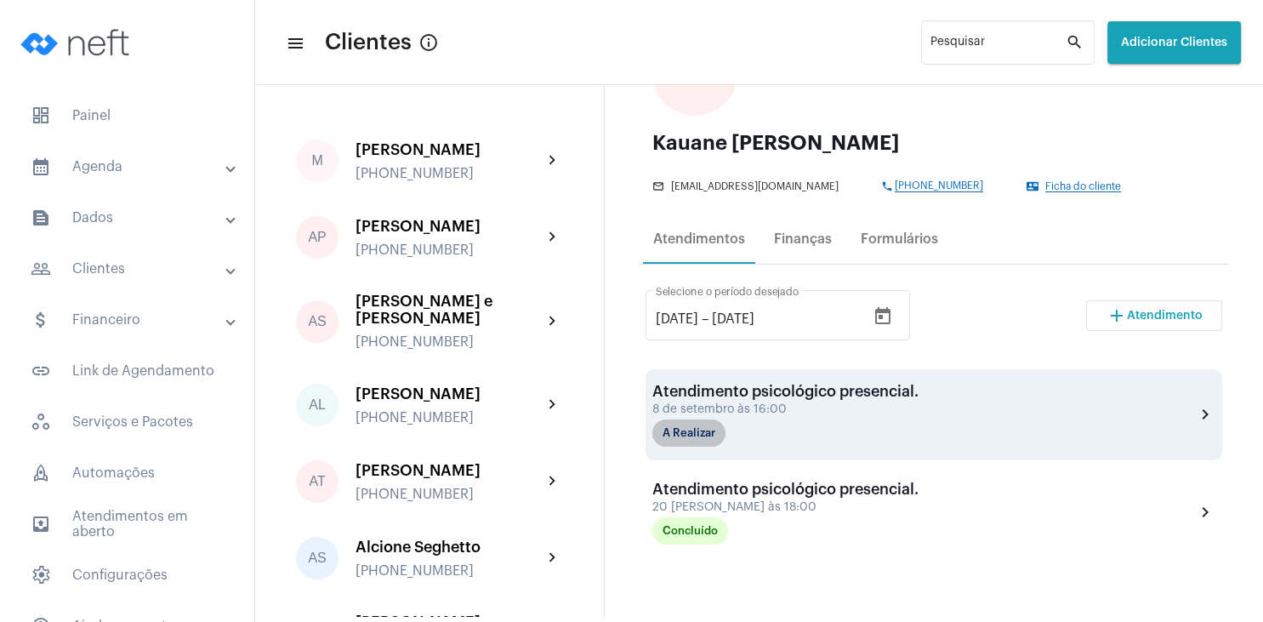
click at [682, 434] on mat-chip "A Realizar" at bounding box center [688, 432] width 73 height 27
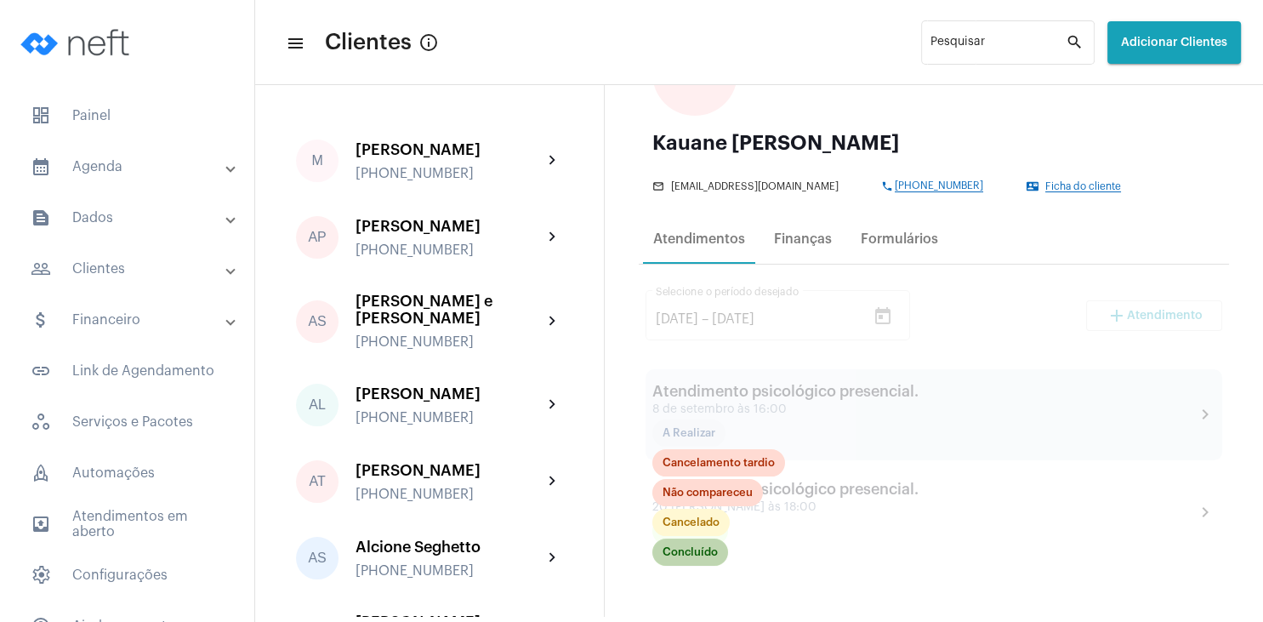
click at [697, 550] on mat-chip "Concluído" at bounding box center [690, 551] width 76 height 27
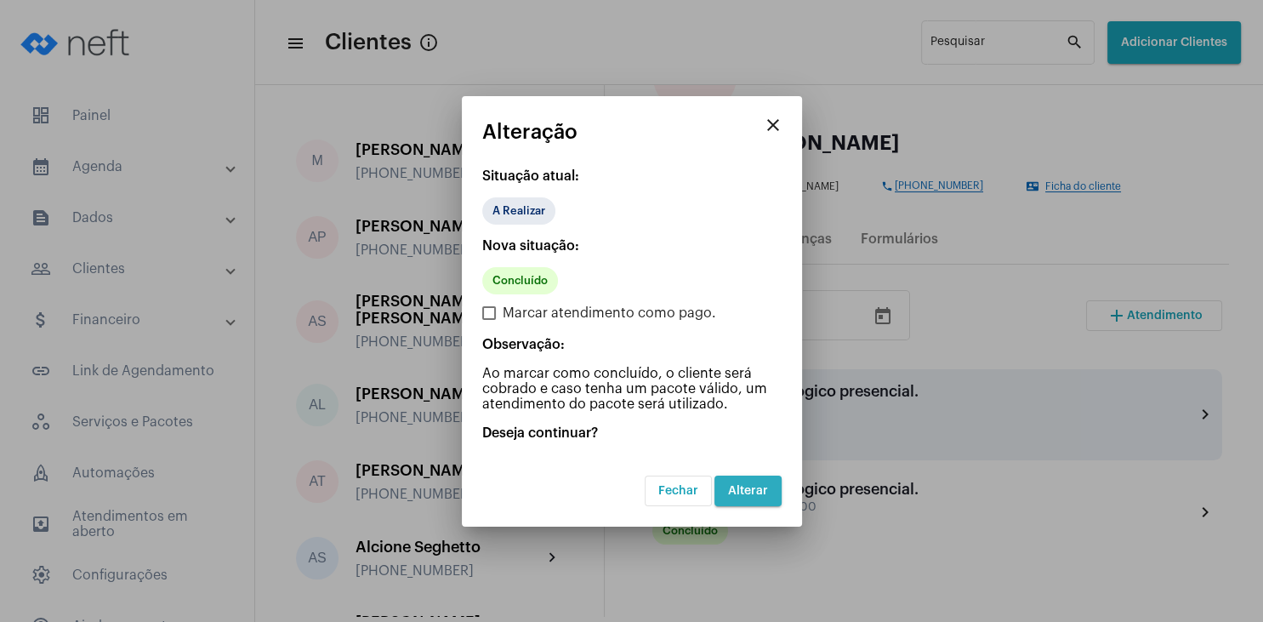
click at [750, 482] on button "Alterar" at bounding box center [748, 491] width 67 height 31
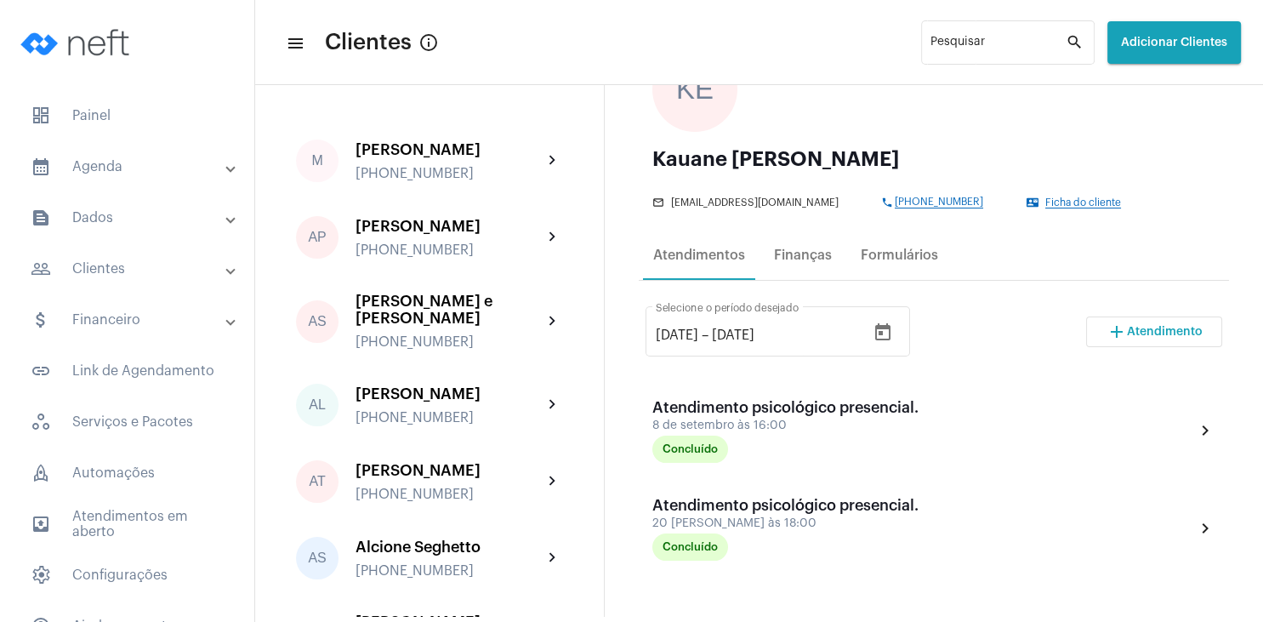
scroll to position [408, 0]
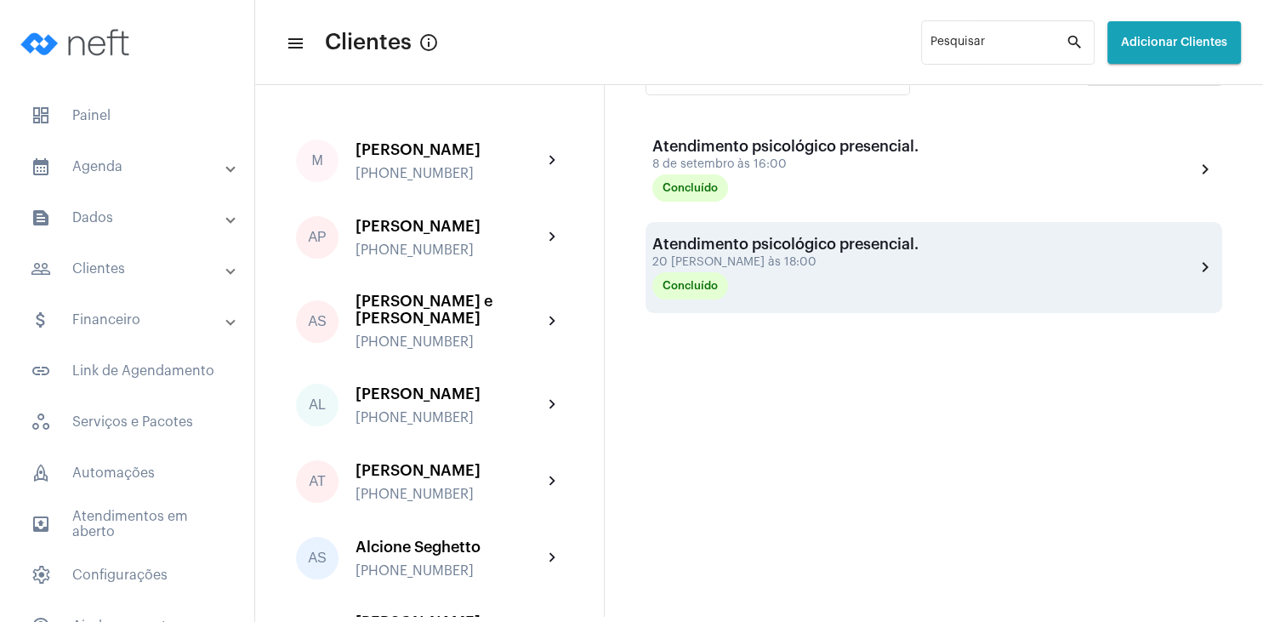
click at [717, 248] on div "Atendimento psicológico presencial." at bounding box center [785, 244] width 266 height 17
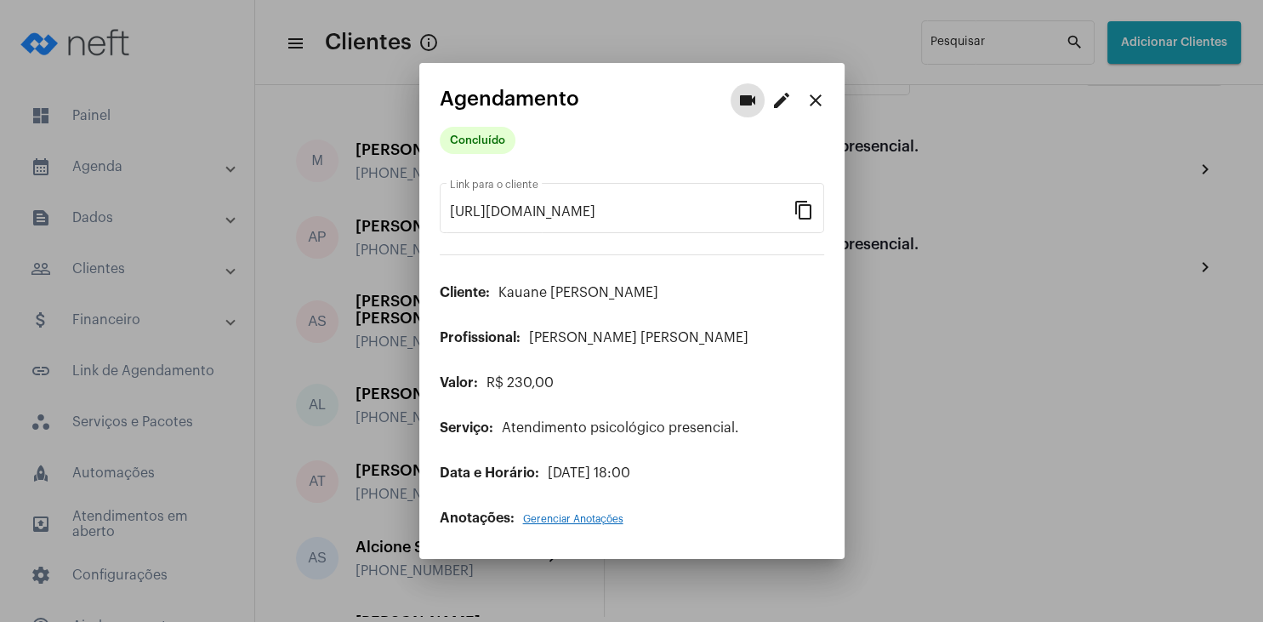
click at [570, 518] on span "Gerenciar Anotações" at bounding box center [573, 519] width 100 height 10
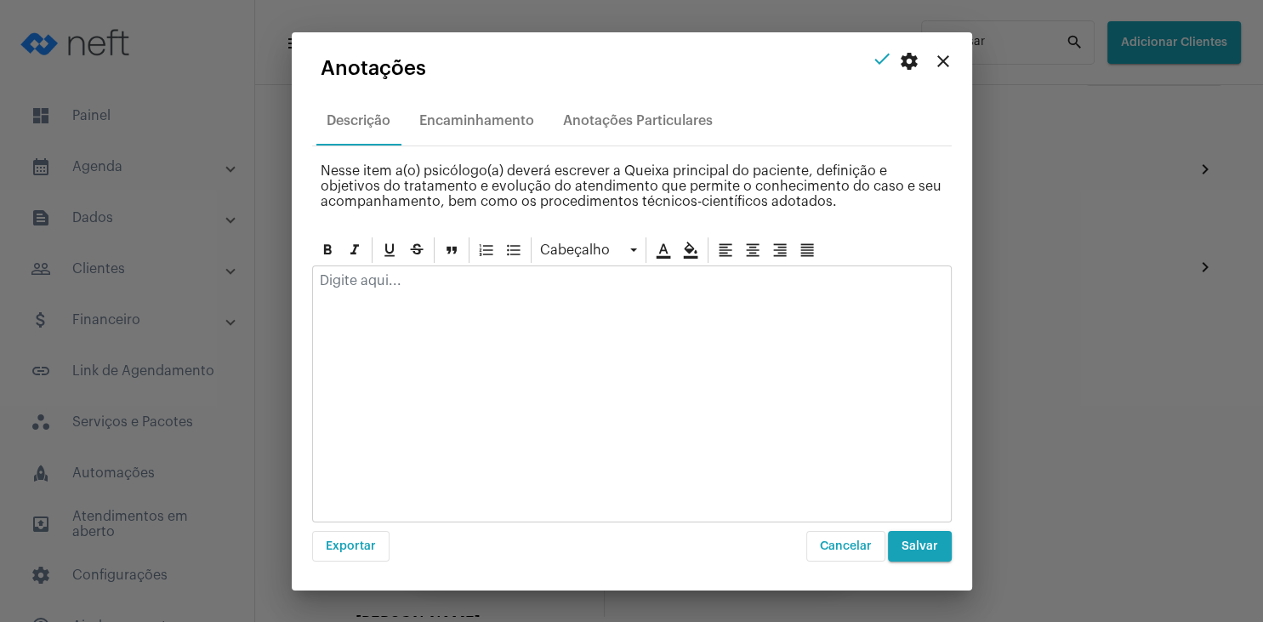
click at [941, 67] on mat-icon "close" at bounding box center [943, 61] width 20 height 20
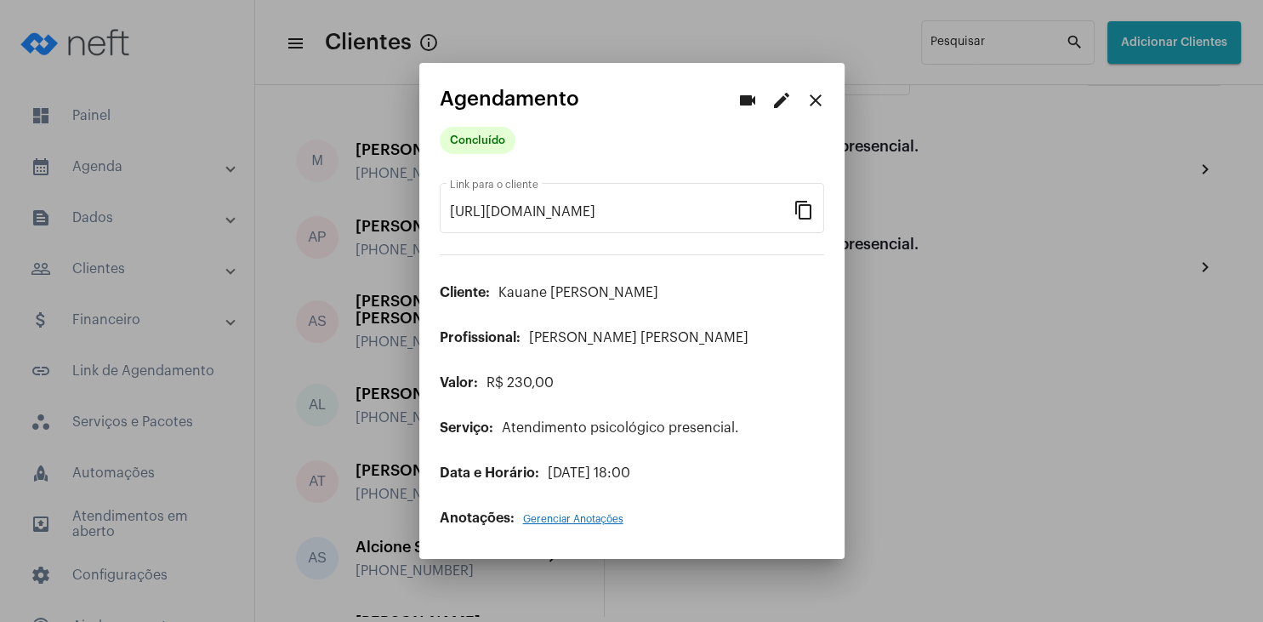
click at [130, 113] on div at bounding box center [631, 311] width 1263 height 622
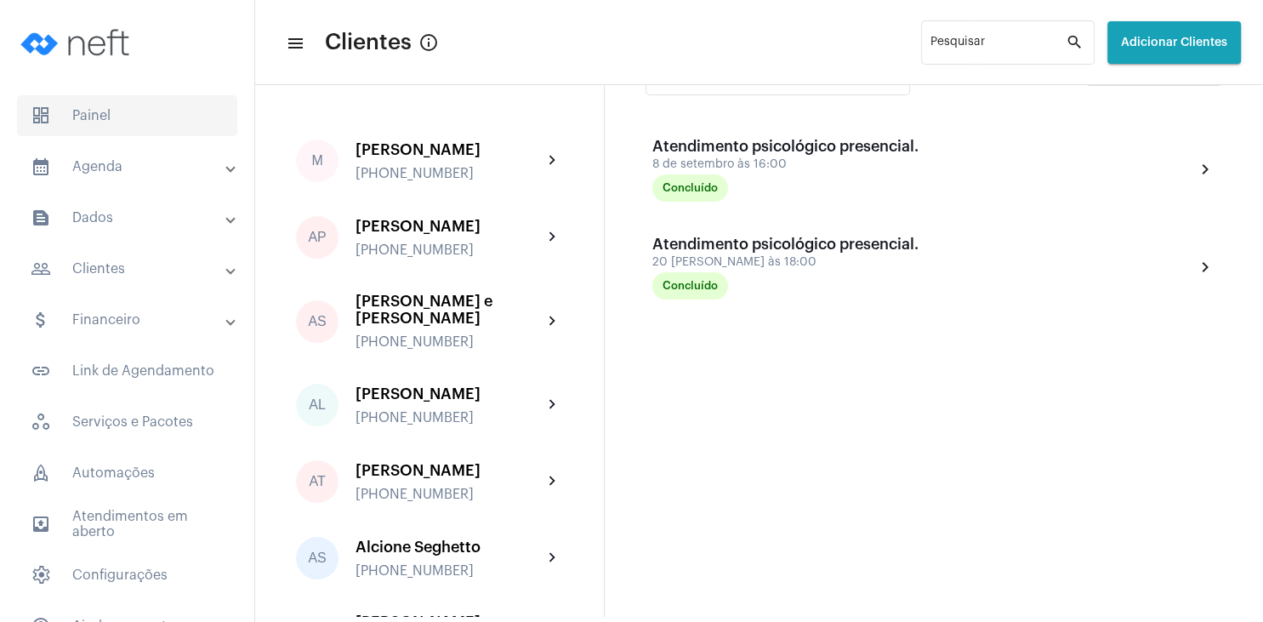
click at [121, 111] on span "dashboard Painel" at bounding box center [127, 115] width 220 height 41
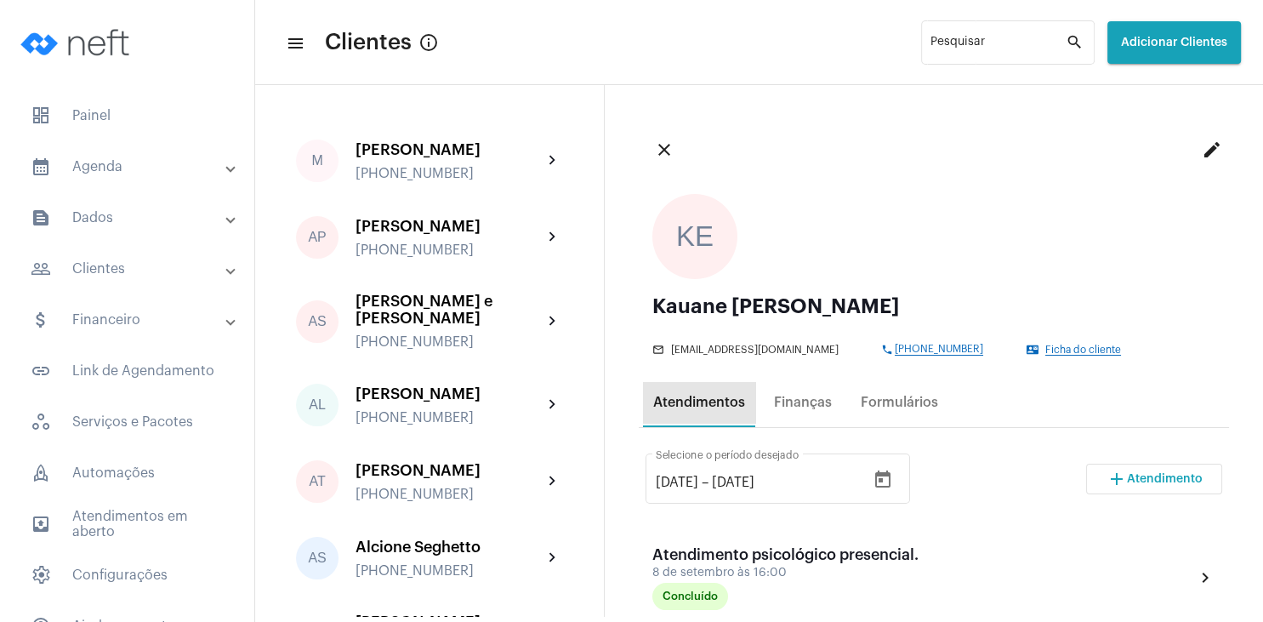
click at [702, 396] on div "Atendimentos" at bounding box center [699, 402] width 92 height 15
click at [113, 118] on span "dashboard Painel" at bounding box center [127, 115] width 220 height 41
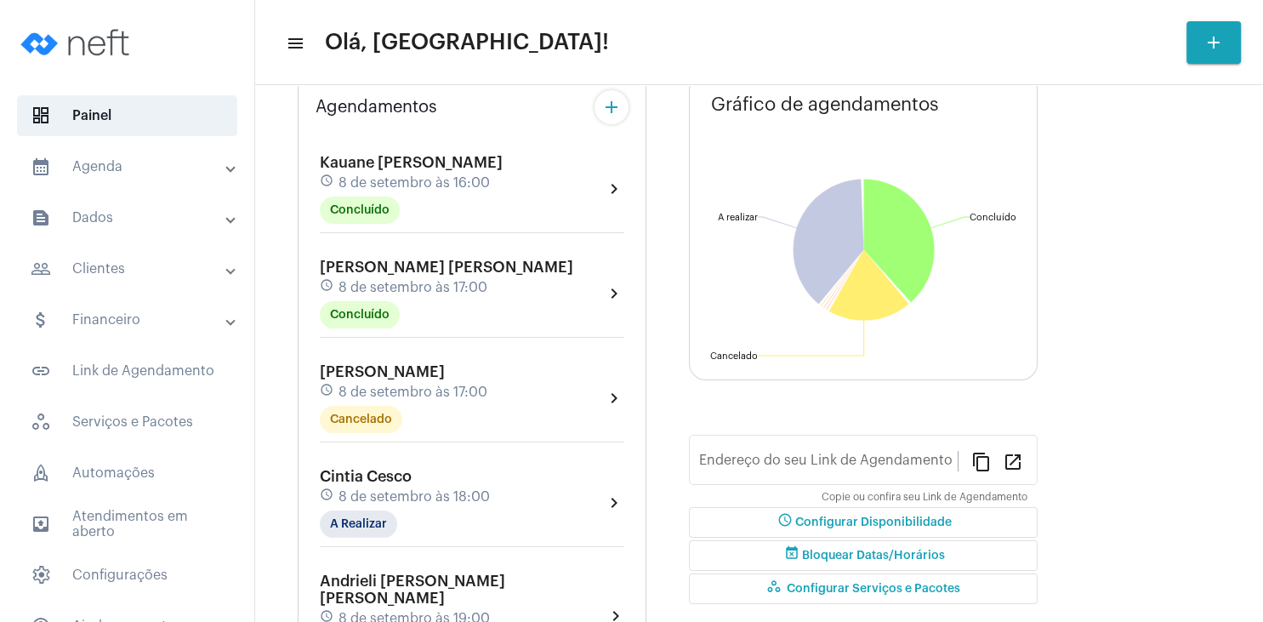
type input "[URL][DOMAIN_NAME][PERSON_NAME]"
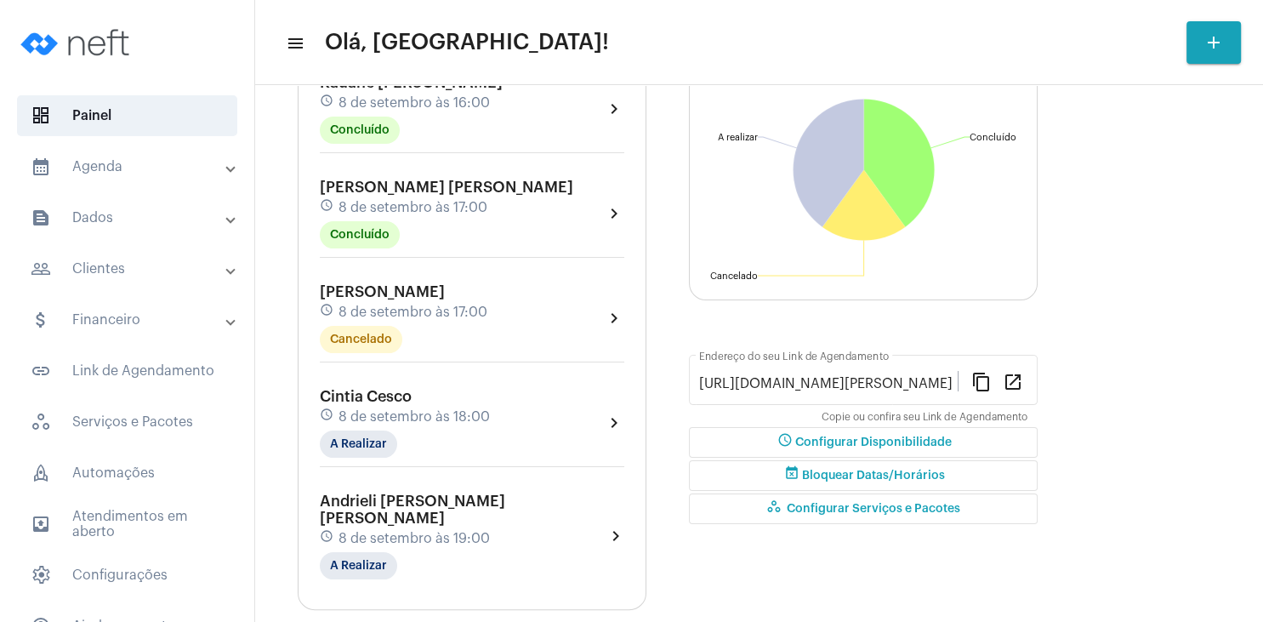
scroll to position [214, 0]
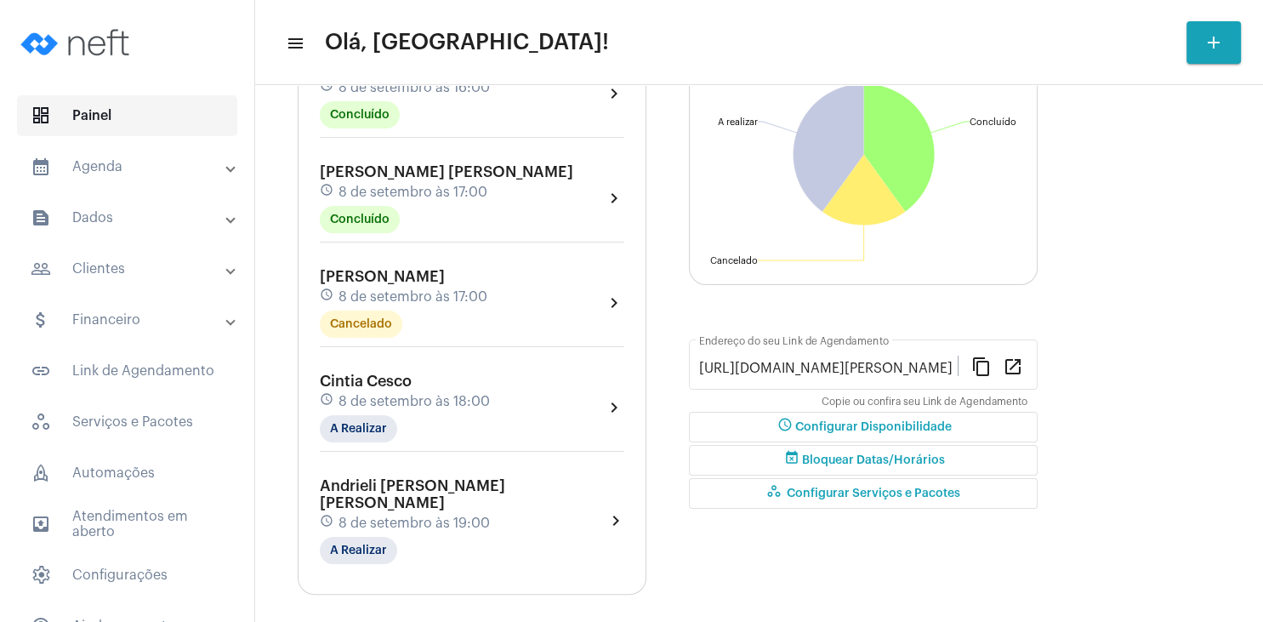
click at [89, 113] on span "dashboard Painel" at bounding box center [127, 115] width 220 height 41
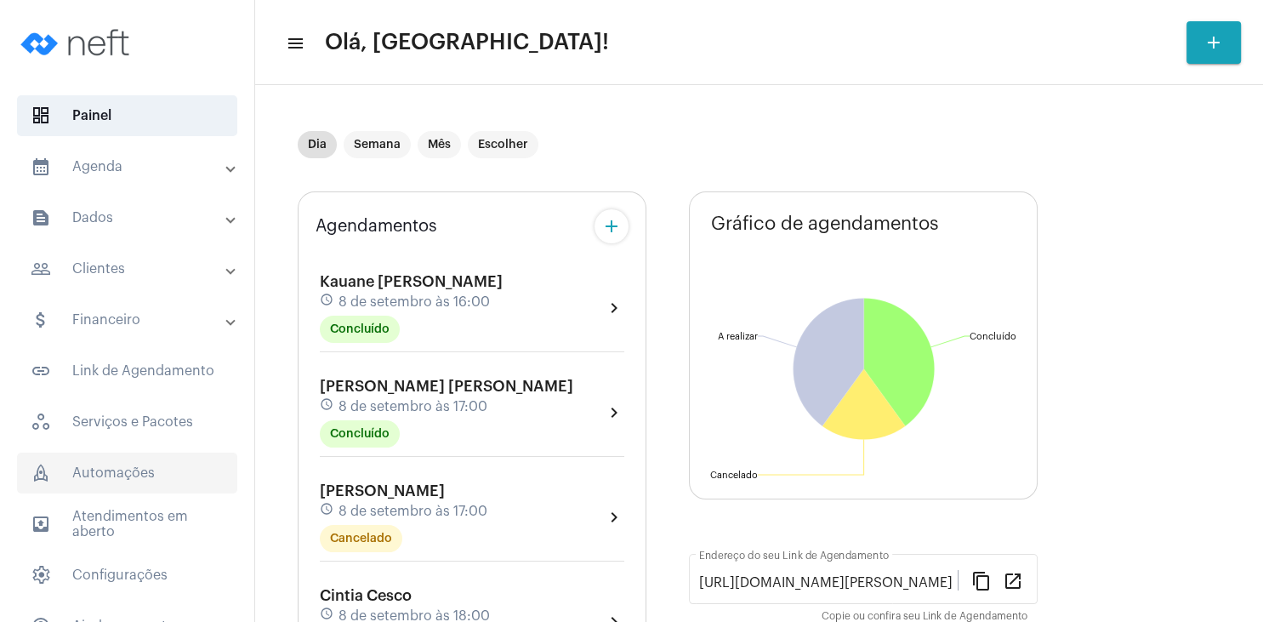
click at [139, 470] on span "rocket_outlined Automações" at bounding box center [127, 473] width 220 height 41
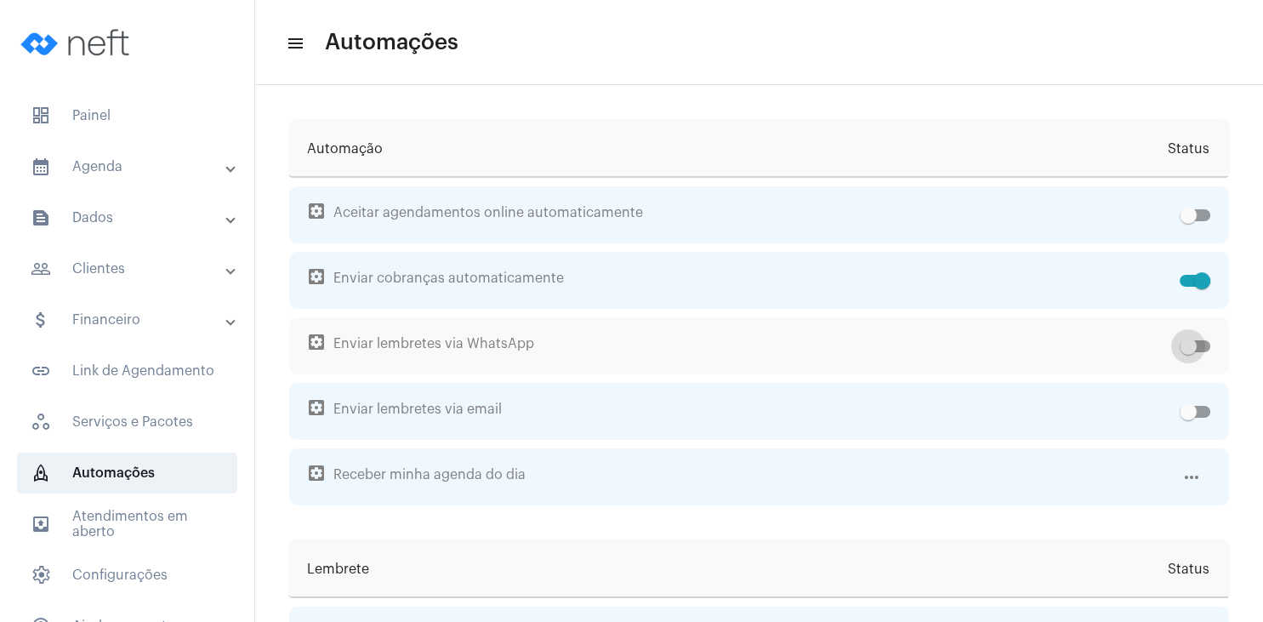
click at [1210, 344] on span at bounding box center [1195, 346] width 31 height 12
click at [1188, 352] on input "checkbox" at bounding box center [1188, 352] width 1 height 1
checkbox input "true"
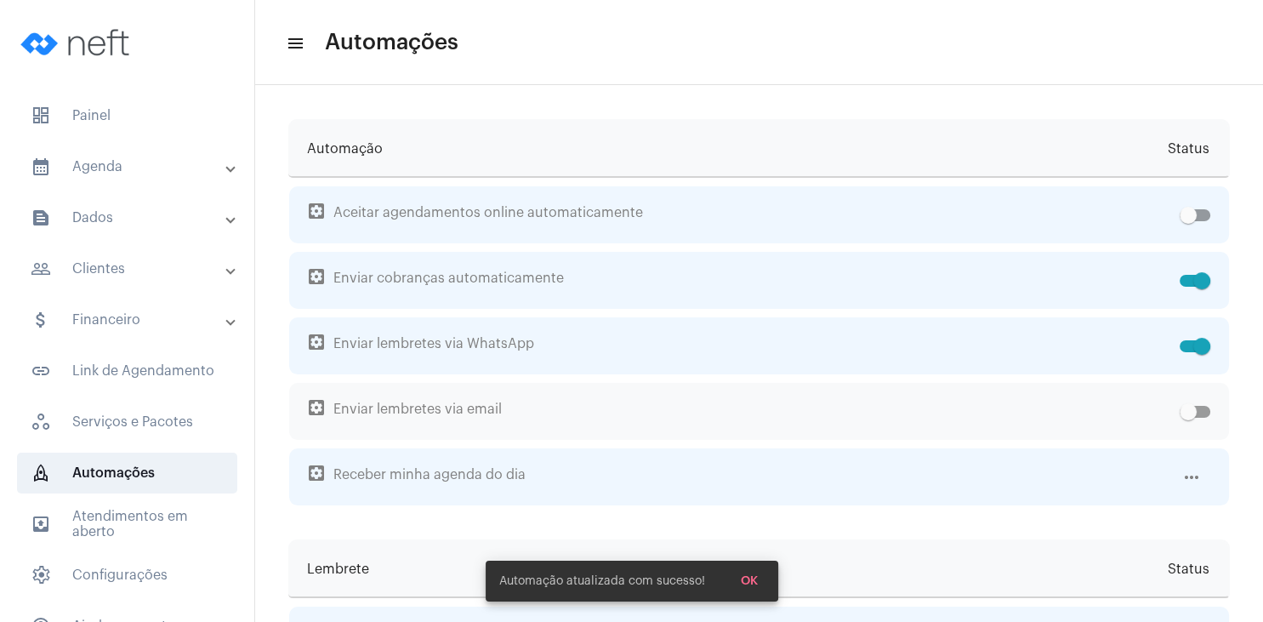
click at [1201, 416] on span at bounding box center [1195, 412] width 31 height 12
click at [1188, 418] on input "checkbox" at bounding box center [1188, 418] width 1 height 1
checkbox input "true"
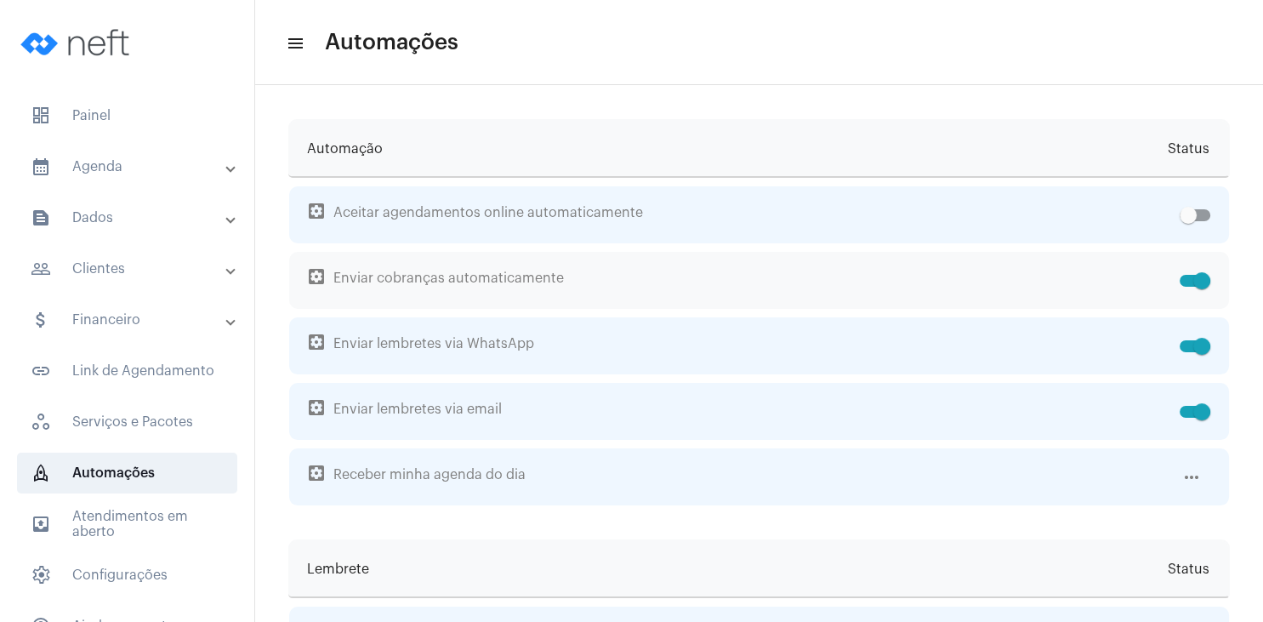
click at [1185, 280] on span at bounding box center [1195, 281] width 31 height 12
click at [1188, 287] on input "checkbox" at bounding box center [1188, 287] width 1 height 1
checkbox input "false"
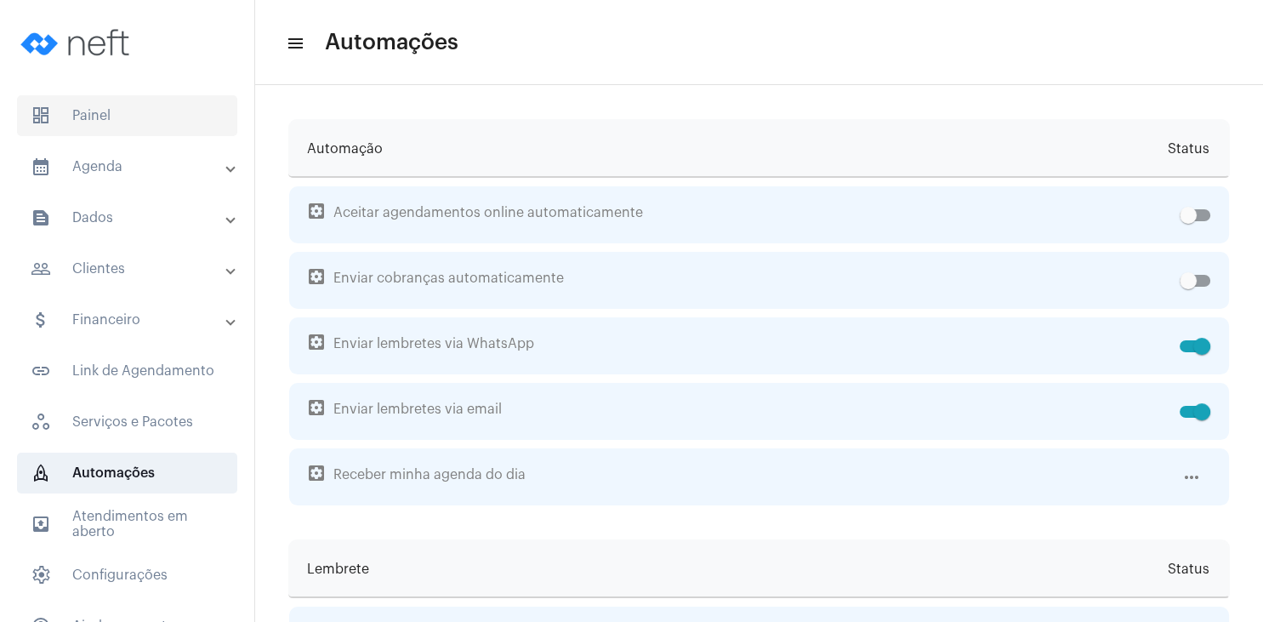
click at [118, 122] on span "dashboard Painel" at bounding box center [127, 115] width 220 height 41
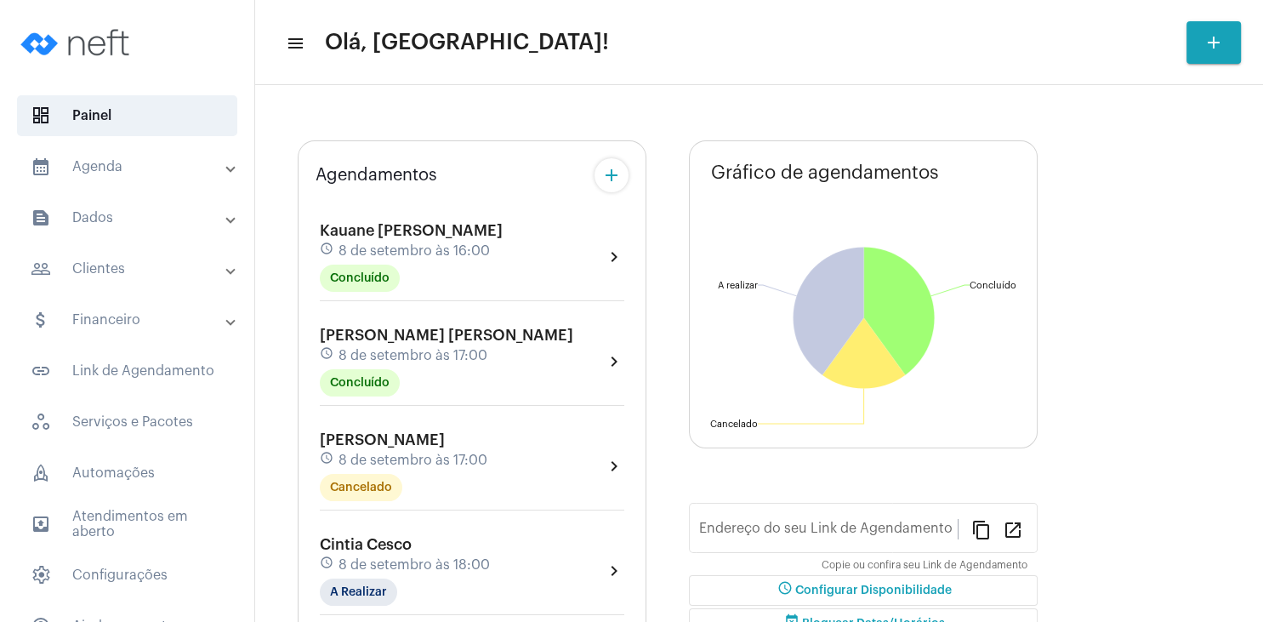
type input "[URL][DOMAIN_NAME][PERSON_NAME]"
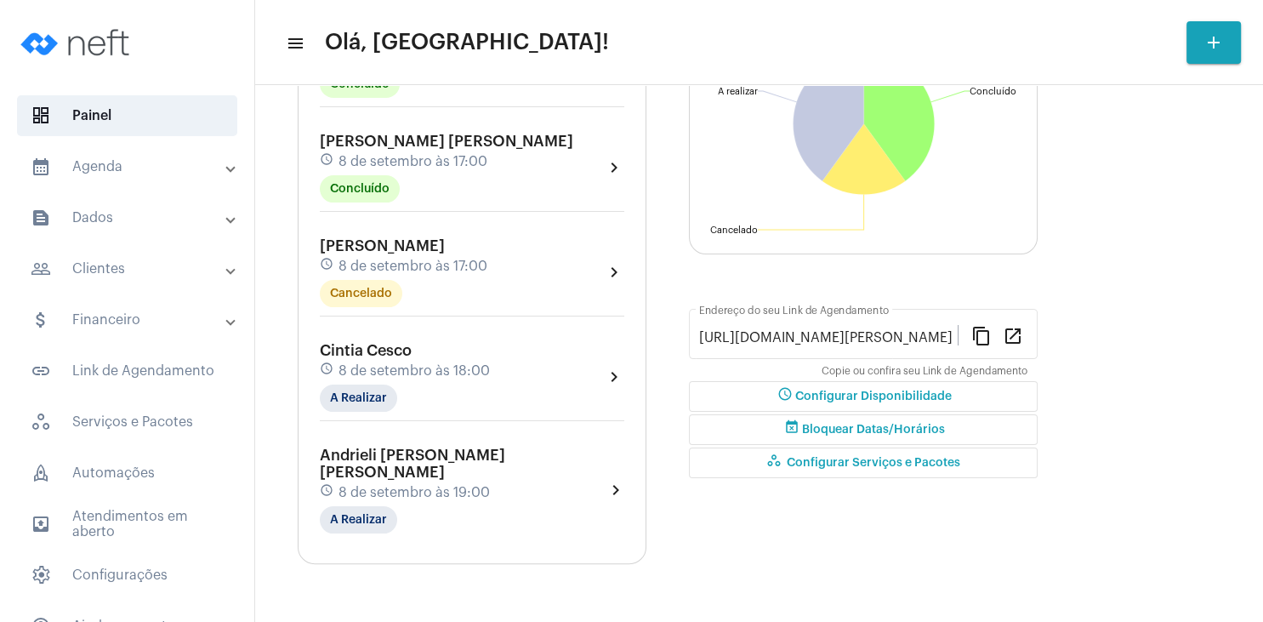
click at [389, 460] on span "Andrieli [PERSON_NAME] [PERSON_NAME]" at bounding box center [412, 463] width 185 height 32
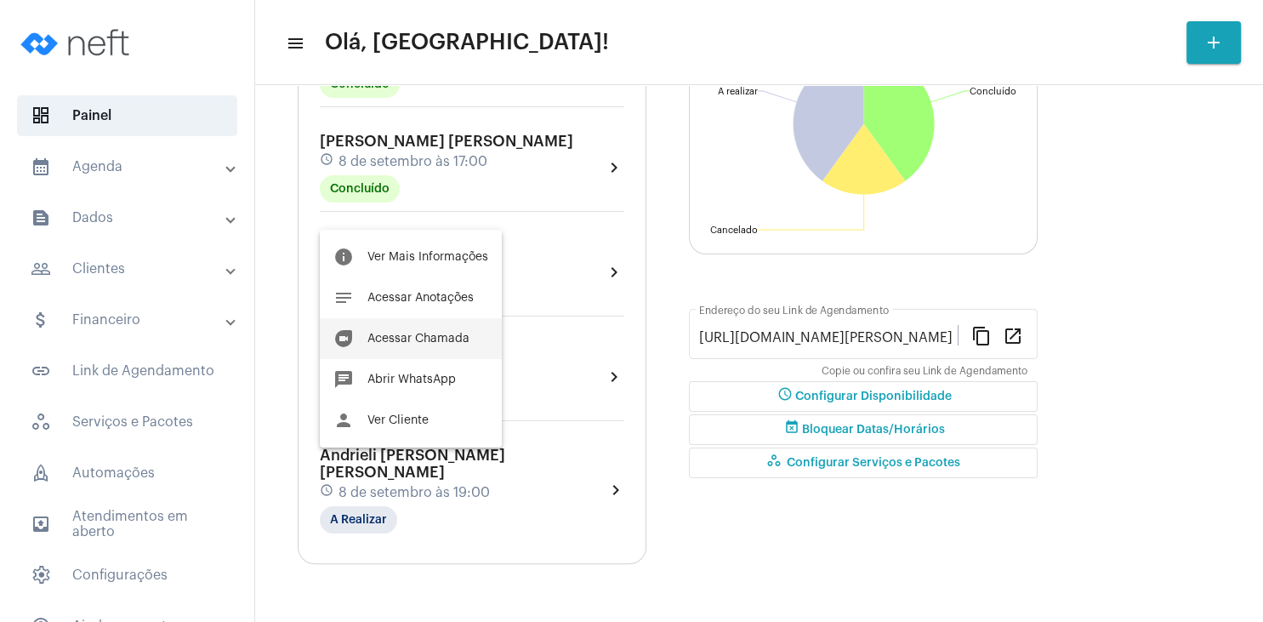
click at [447, 331] on button "duo [PERSON_NAME]" at bounding box center [411, 338] width 182 height 41
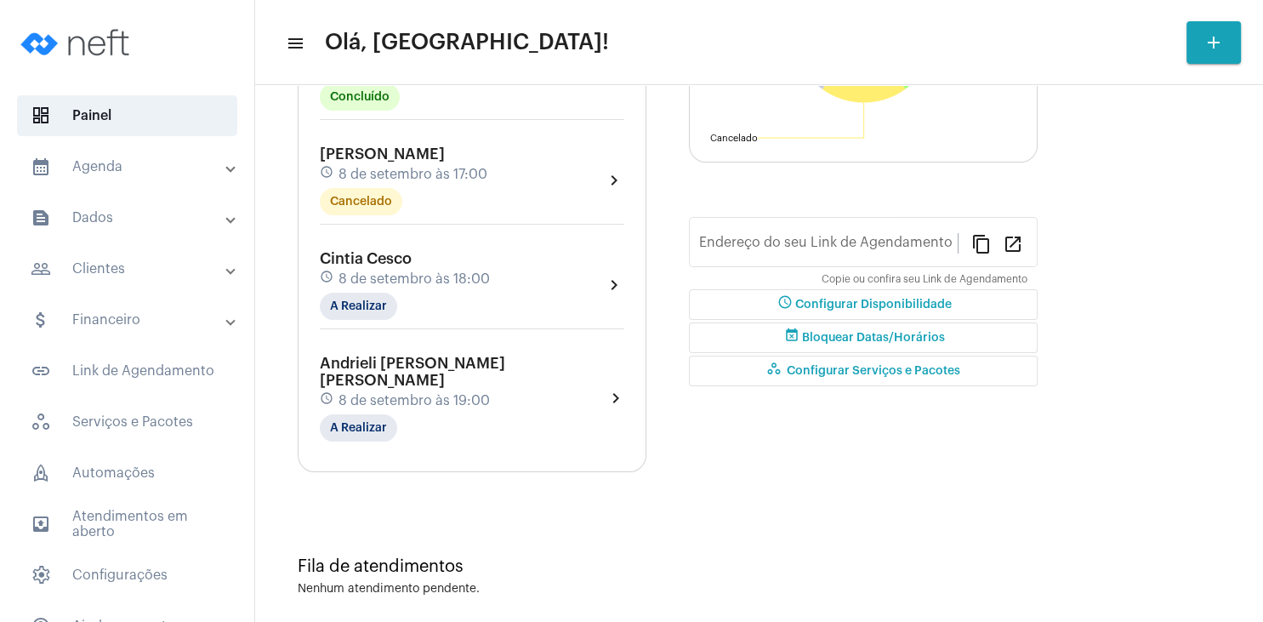
type input "[URL][DOMAIN_NAME][PERSON_NAME]"
click at [390, 393] on span "8 de setembro às 19:00" at bounding box center [414, 400] width 151 height 15
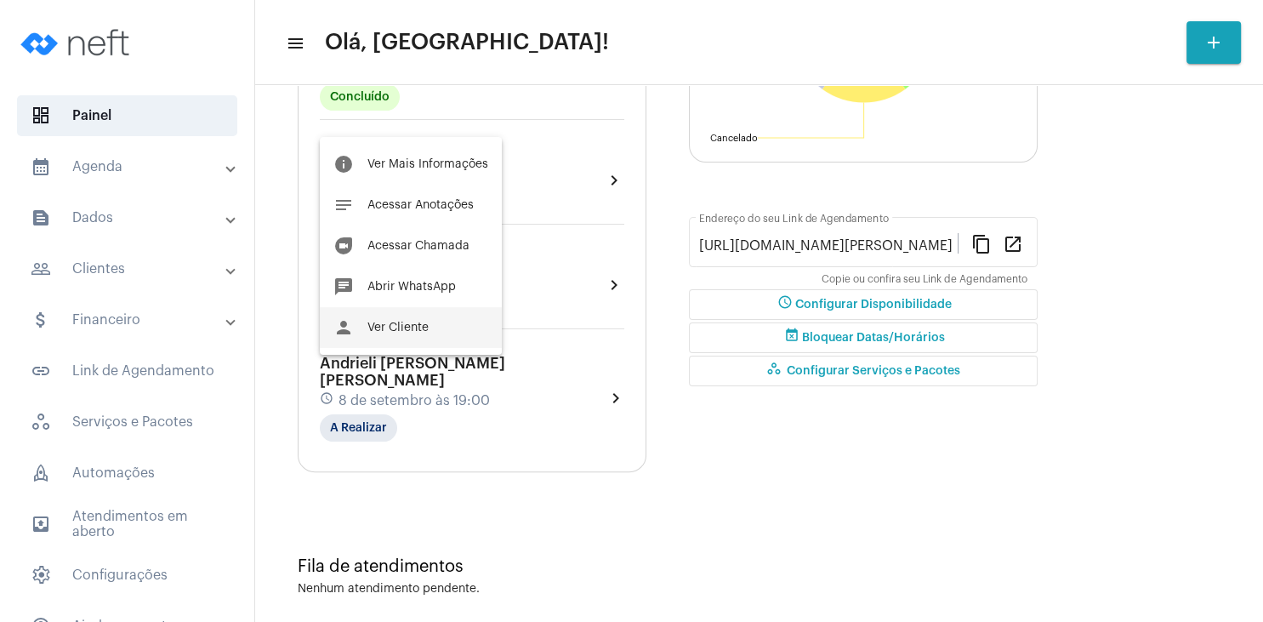
click at [417, 330] on span "Ver Cliente" at bounding box center [397, 328] width 61 height 12
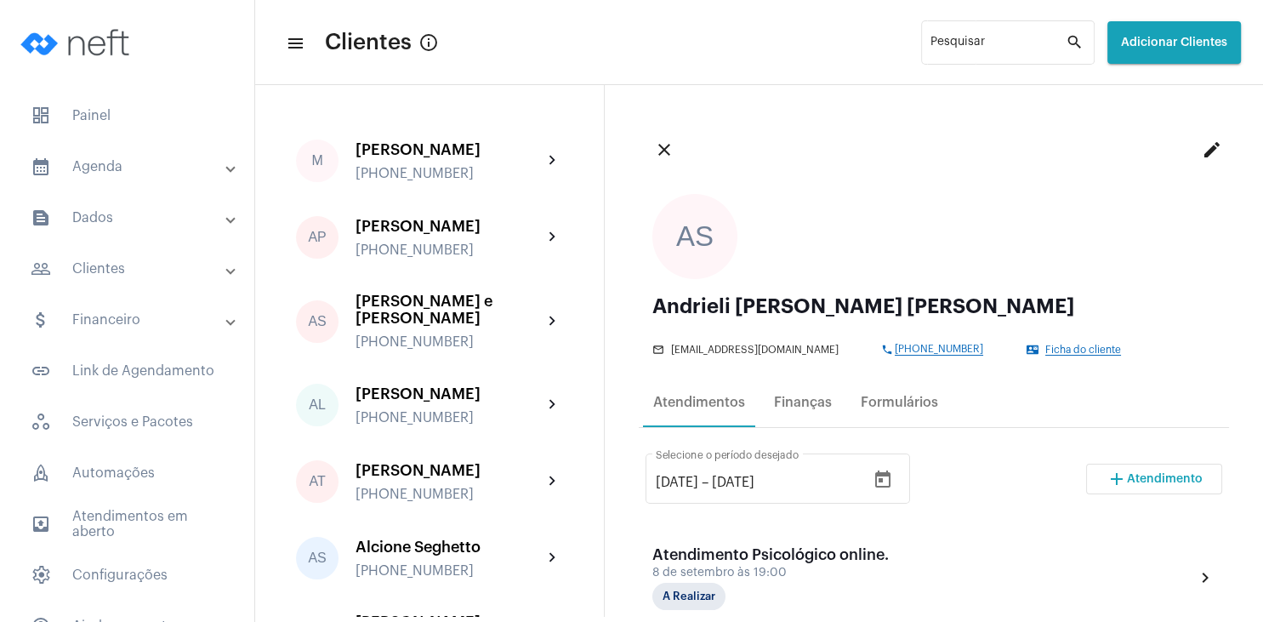
click at [417, 330] on div "[PERSON_NAME] e [PERSON_NAME] [PHONE_NUMBER]" at bounding box center [449, 321] width 187 height 57
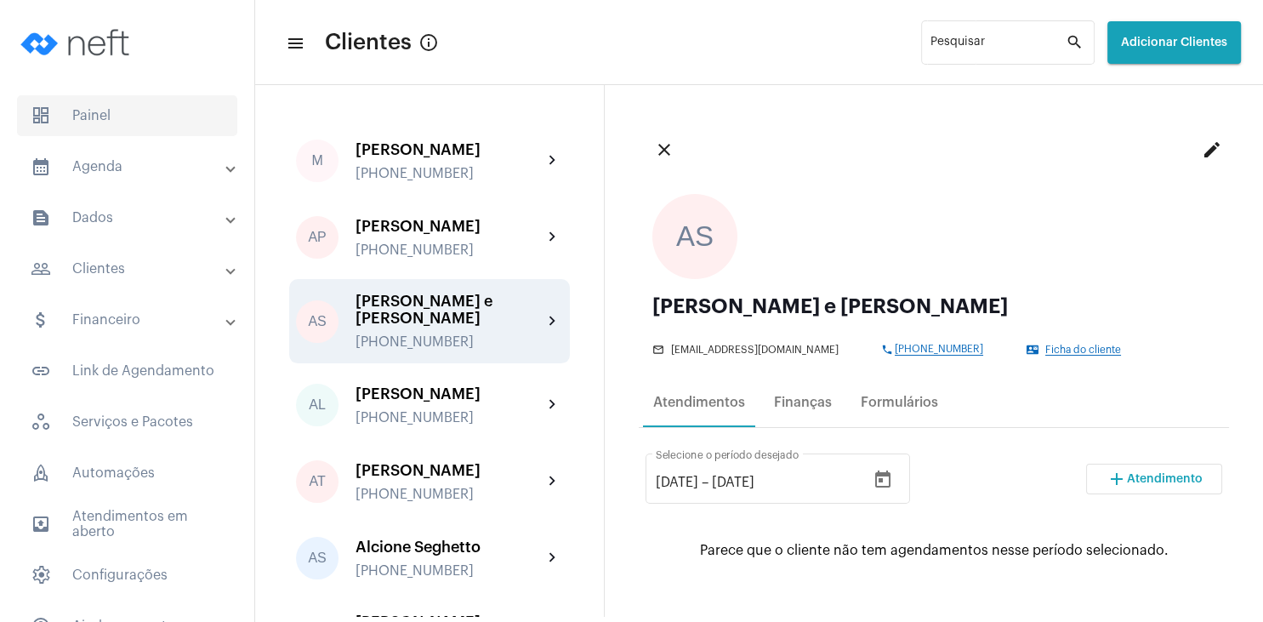
click at [124, 105] on span "dashboard Painel" at bounding box center [127, 115] width 220 height 41
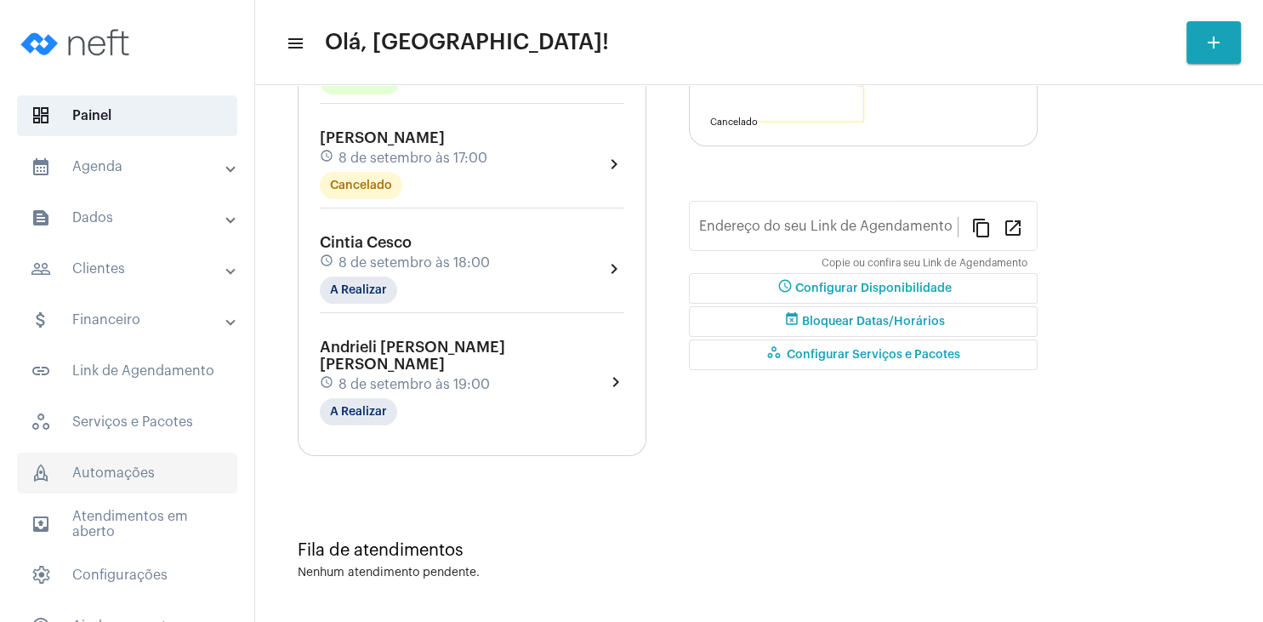
click at [138, 475] on span "rocket_outlined Automações" at bounding box center [127, 473] width 220 height 41
